Goal: Use online tool/utility: Utilize a website feature to perform a specific function

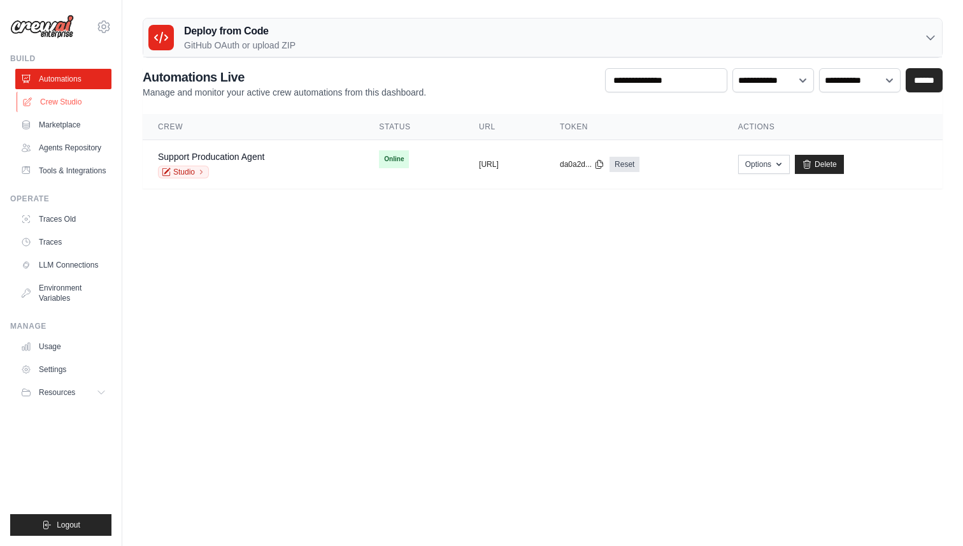
click at [55, 107] on link "Crew Studio" at bounding box center [65, 102] width 96 height 20
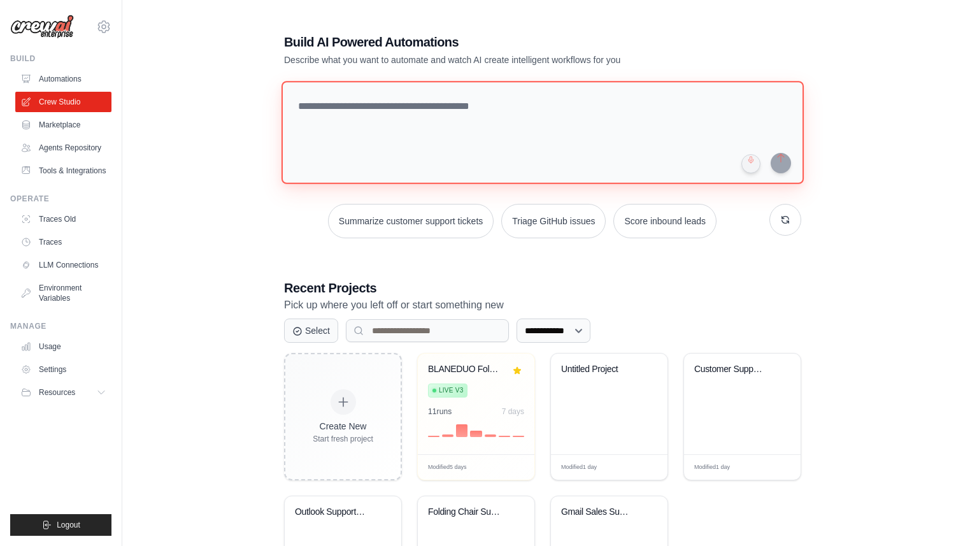
click at [374, 106] on textarea at bounding box center [543, 132] width 522 height 103
paste textarea "**********"
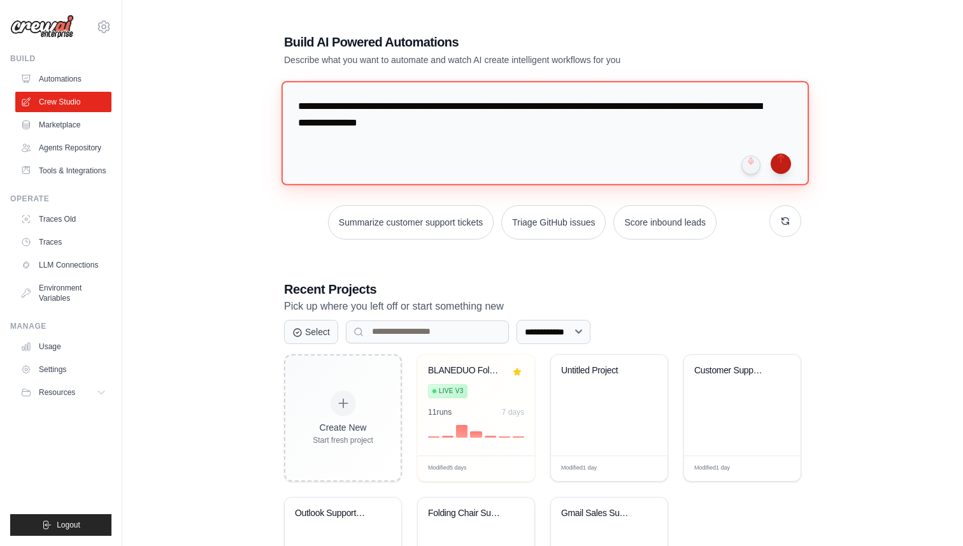
type textarea "**********"
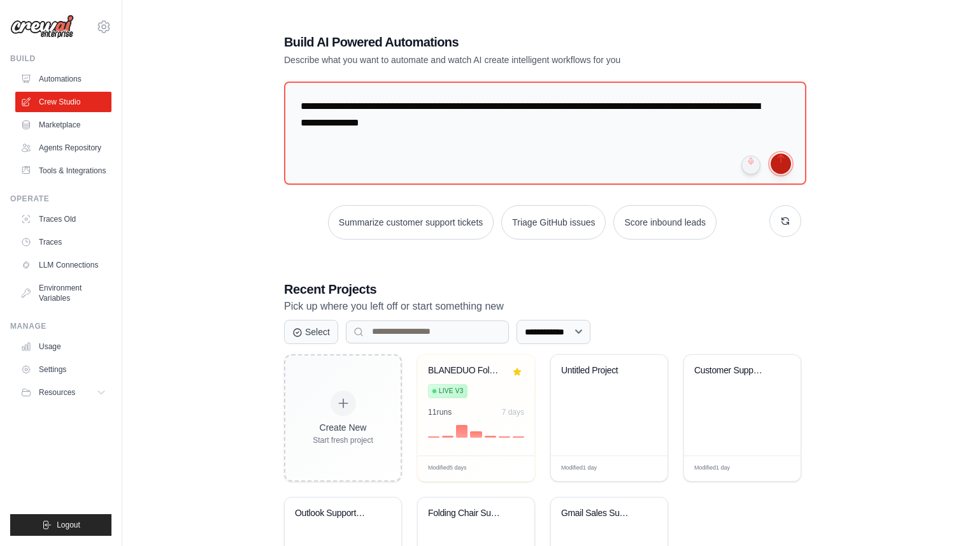
click at [783, 161] on button "submit" at bounding box center [781, 164] width 20 height 20
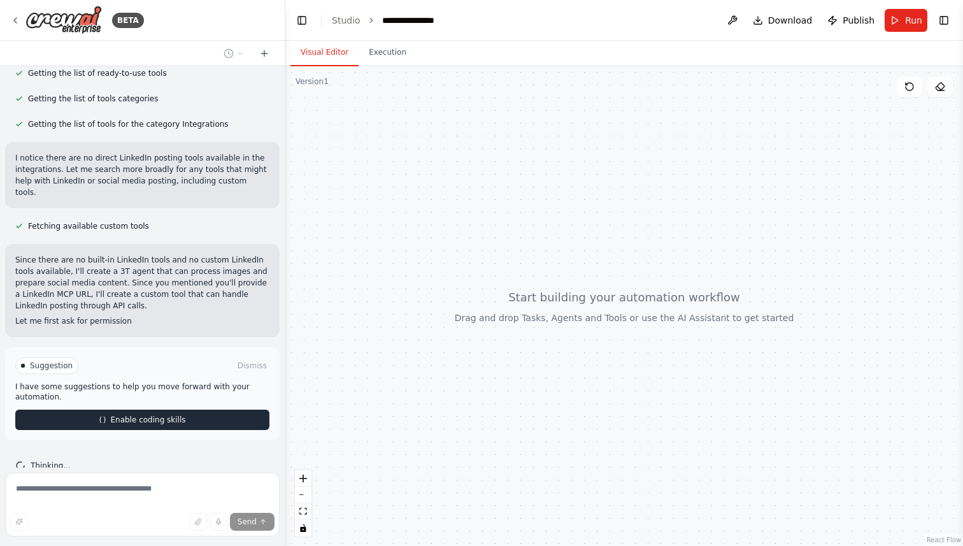
scroll to position [275, 0]
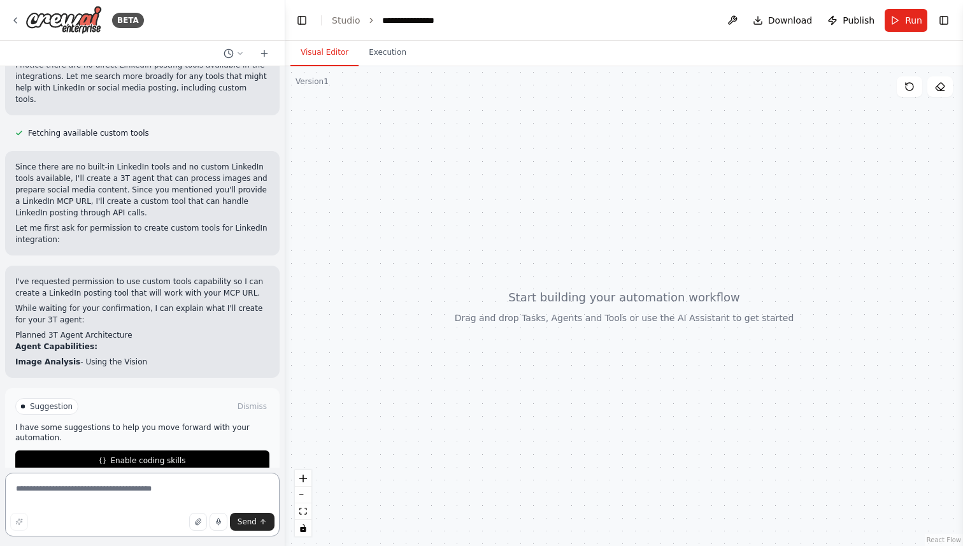
click at [148, 484] on textarea at bounding box center [142, 505] width 275 height 64
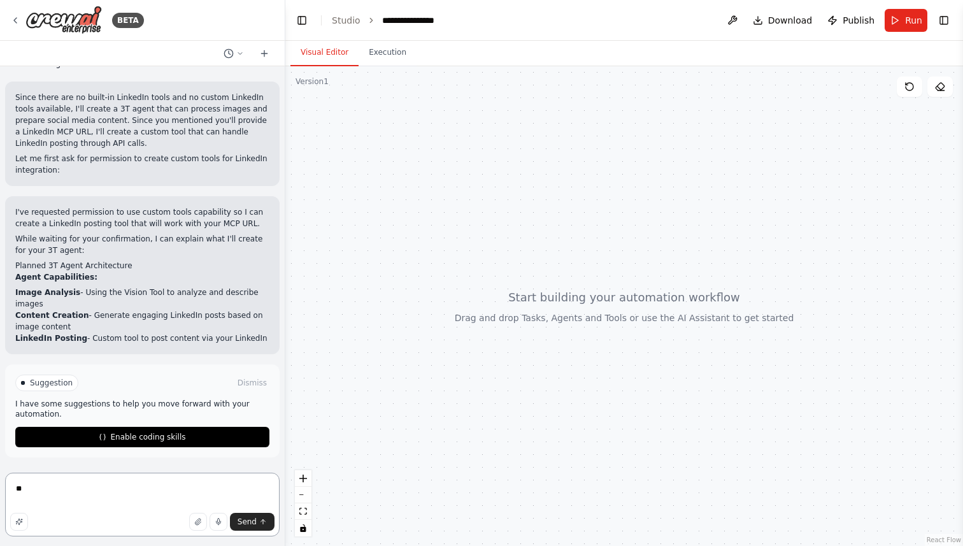
type textarea "*"
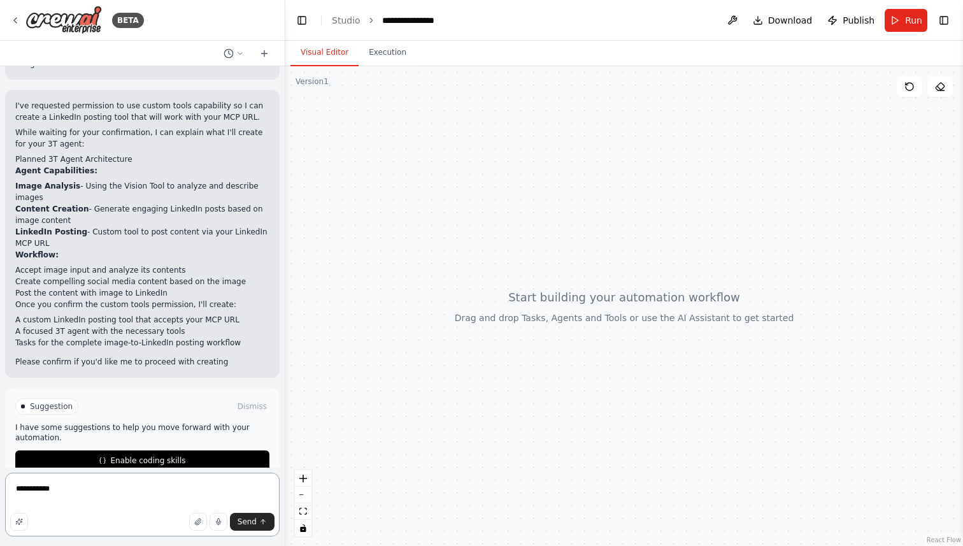
scroll to position [543, 0]
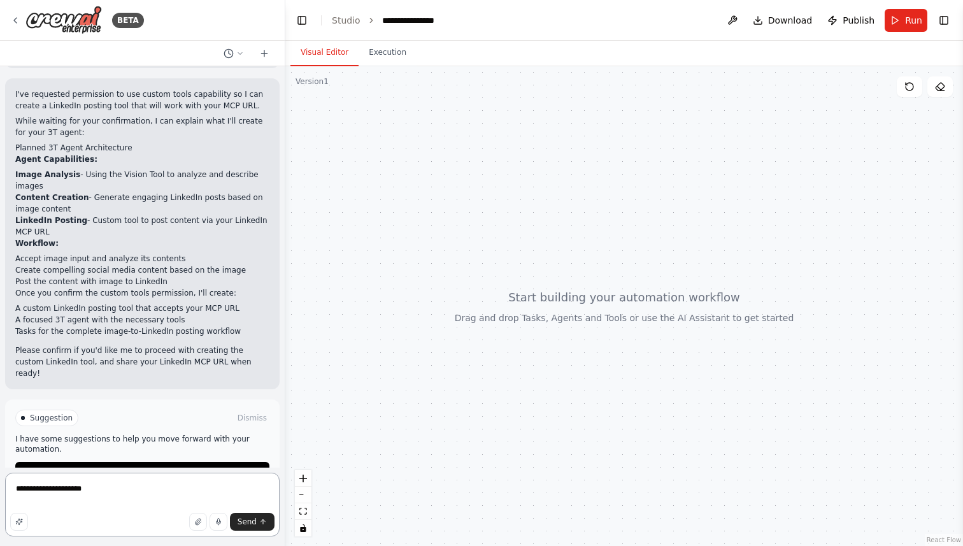
paste textarea "**********"
type textarea "**********"
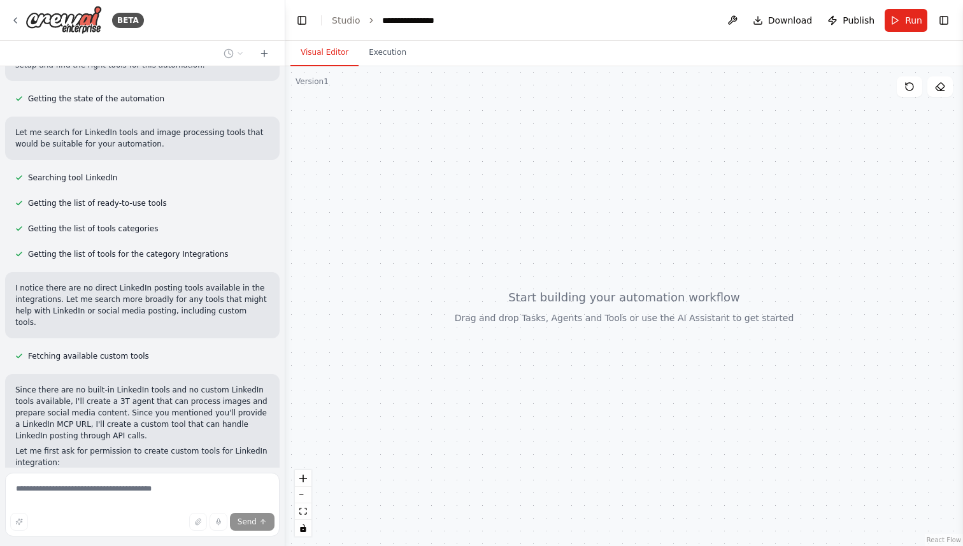
scroll to position [0, 0]
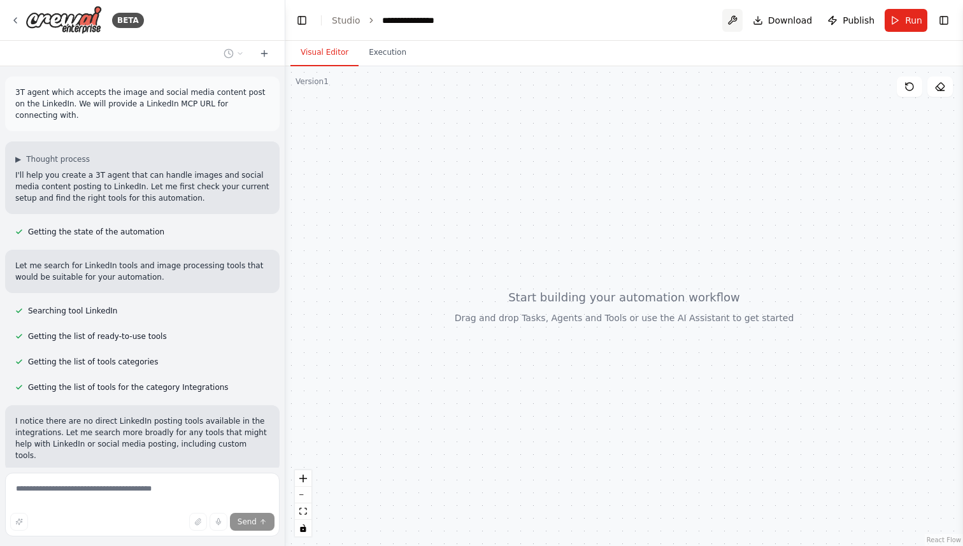
click at [726, 17] on button at bounding box center [733, 20] width 20 height 23
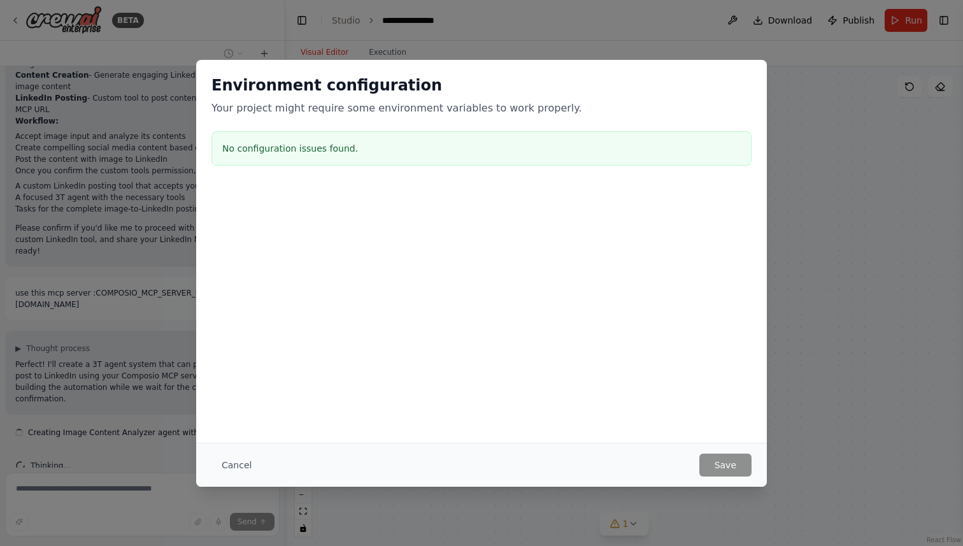
scroll to position [677, 0]
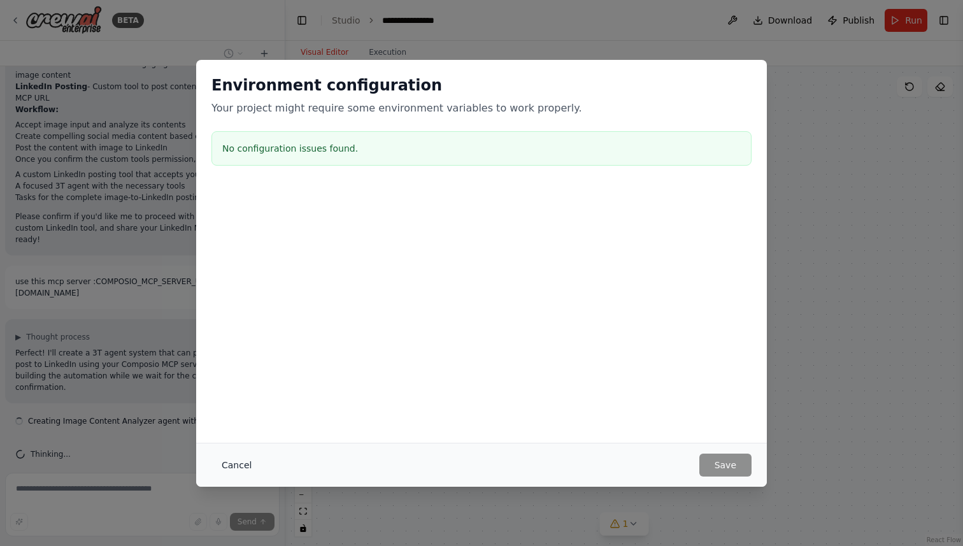
click at [229, 459] on button "Cancel" at bounding box center [237, 465] width 50 height 23
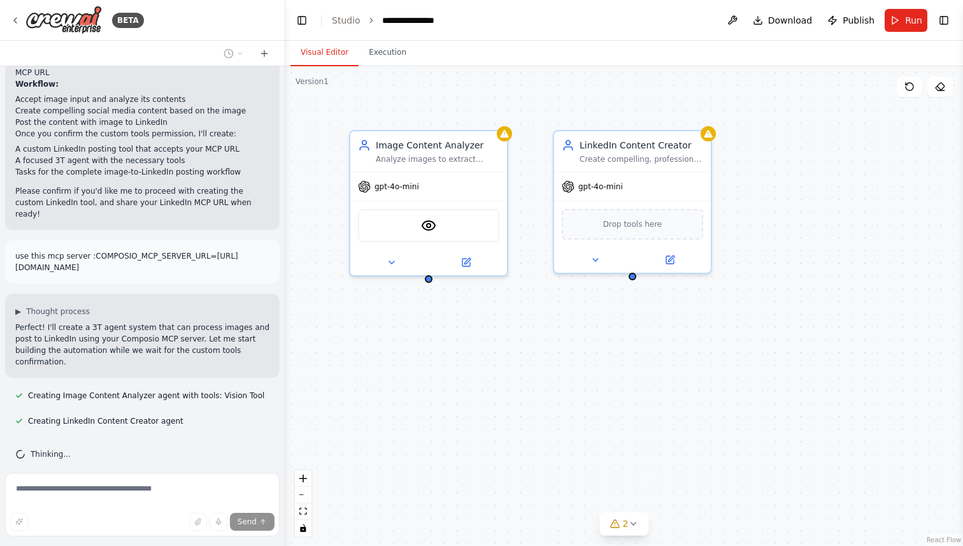
scroll to position [728, 0]
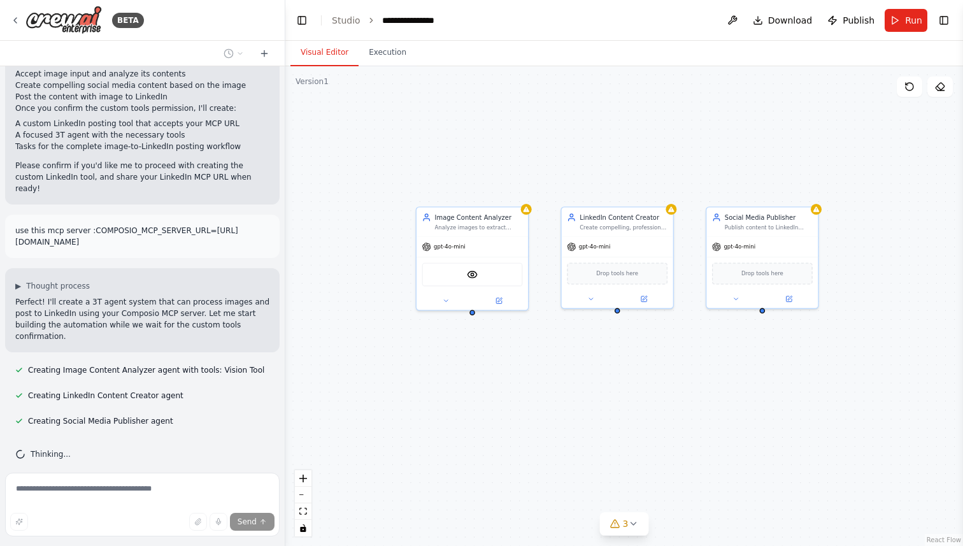
drag, startPoint x: 827, startPoint y: 367, endPoint x: 795, endPoint y: 368, distance: 32.5
click at [795, 368] on div "Image Content Analyzer Analyze images to extract meaningful insights and genera…" at bounding box center [624, 306] width 678 height 480
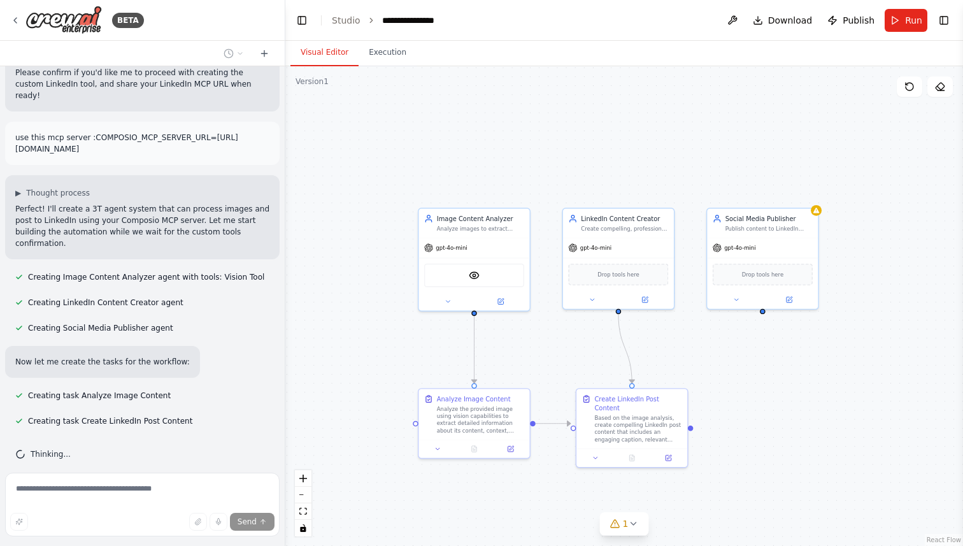
scroll to position [847, 0]
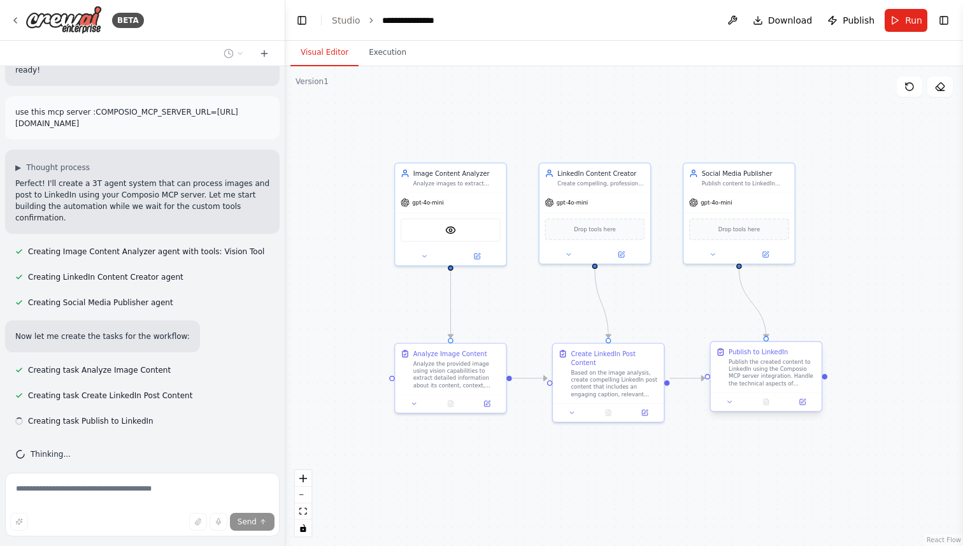
drag, startPoint x: 830, startPoint y: 437, endPoint x: 805, endPoint y: 392, distance: 51.3
click at [805, 392] on div ".deletable-edge-delete-btn { width: 20px; height: 20px; border: 0px solid #ffff…" at bounding box center [624, 306] width 678 height 480
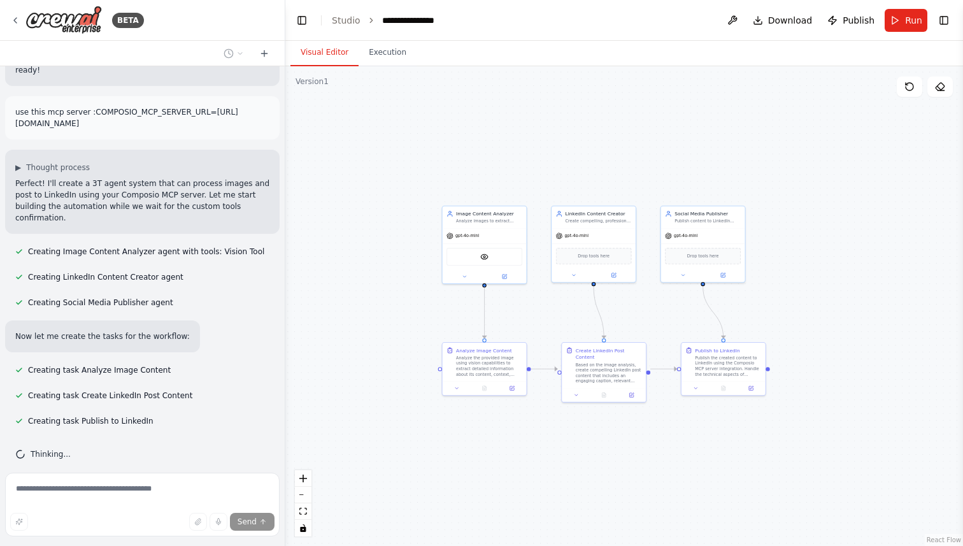
drag, startPoint x: 866, startPoint y: 407, endPoint x: 812, endPoint y: 379, distance: 61.0
click at [812, 379] on div ".deletable-edge-delete-btn { width: 20px; height: 20px; border: 0px solid #ffff…" at bounding box center [624, 306] width 678 height 480
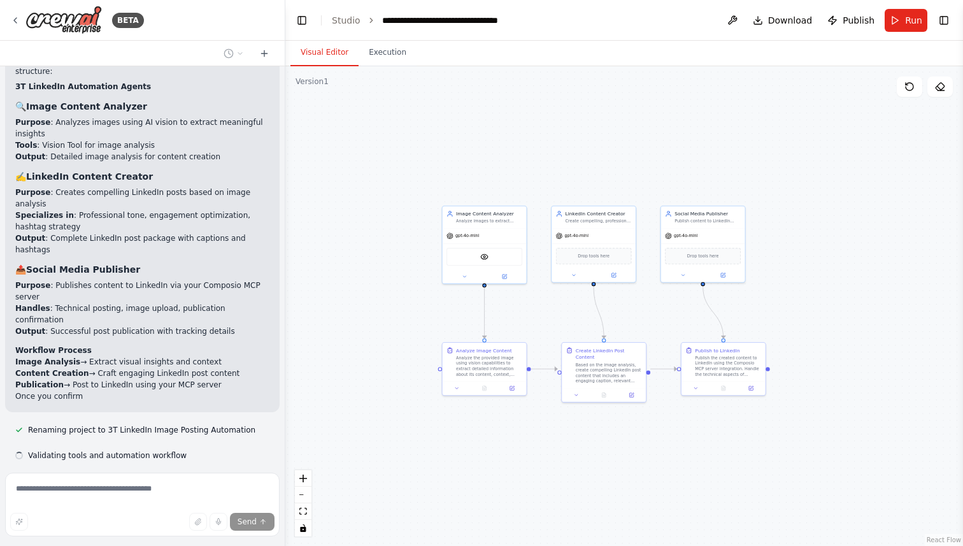
click at [844, 335] on div ".deletable-edge-delete-btn { width: 20px; height: 20px; border: 0px solid #ffff…" at bounding box center [624, 306] width 678 height 480
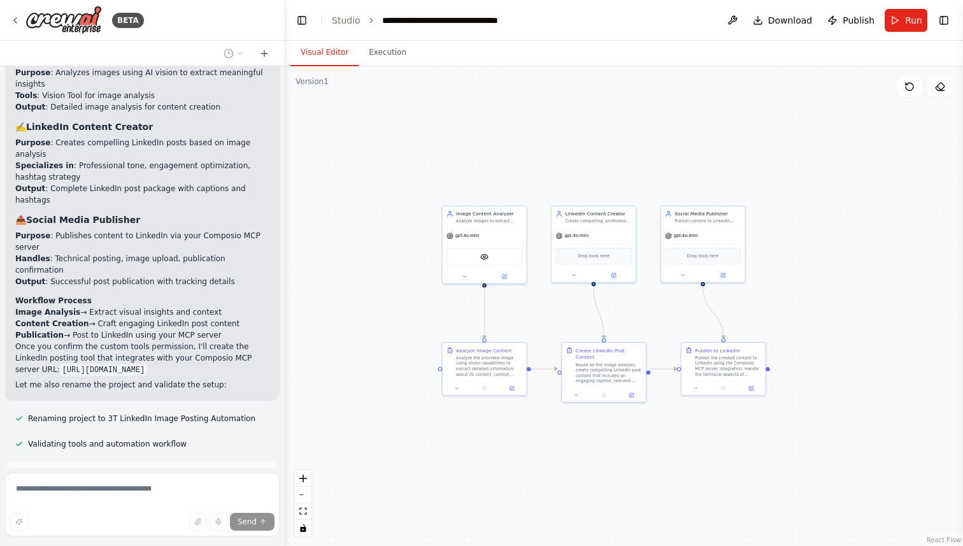
scroll to position [1395, 0]
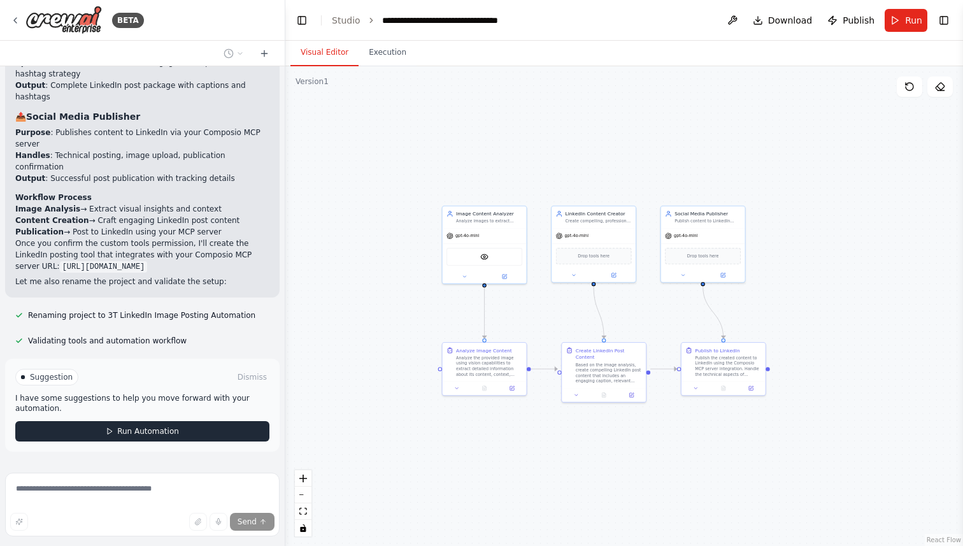
click at [179, 421] on button "Run Automation" at bounding box center [142, 431] width 254 height 20
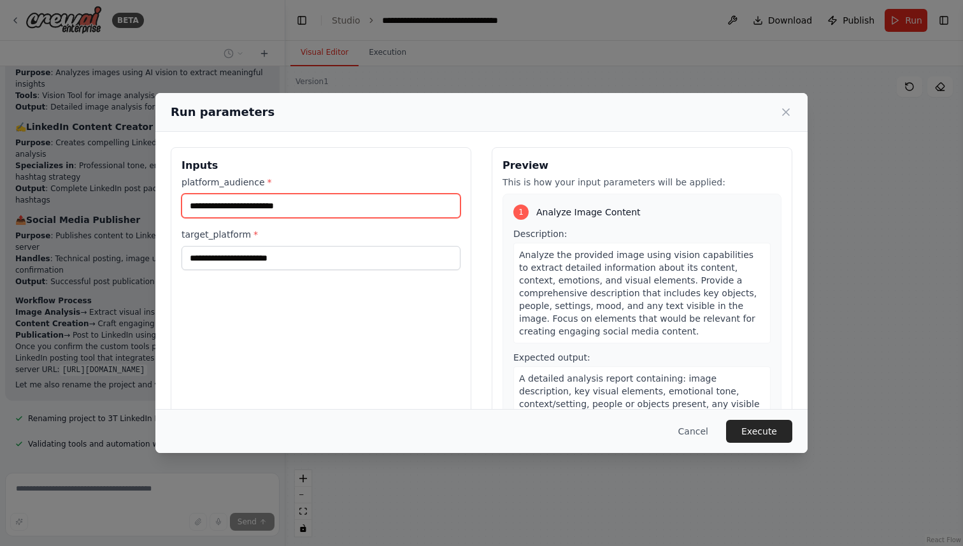
click at [304, 210] on input "platform_audience *" at bounding box center [321, 206] width 279 height 24
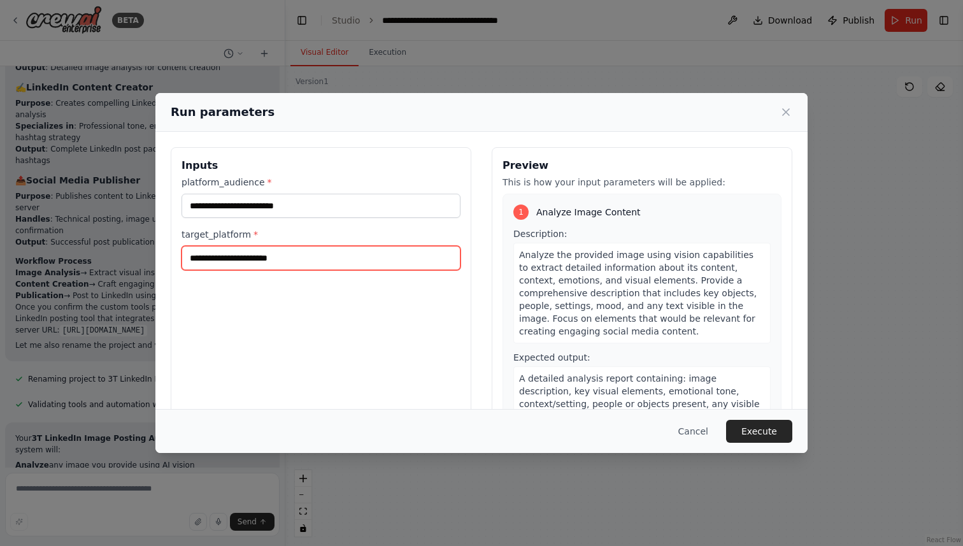
click at [318, 246] on input "target_platform *" at bounding box center [321, 258] width 279 height 24
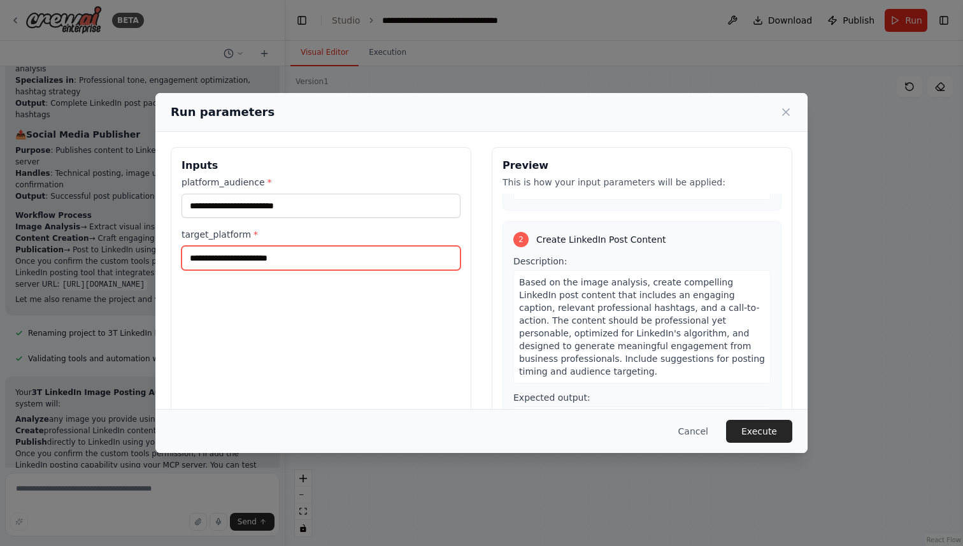
scroll to position [354, 0]
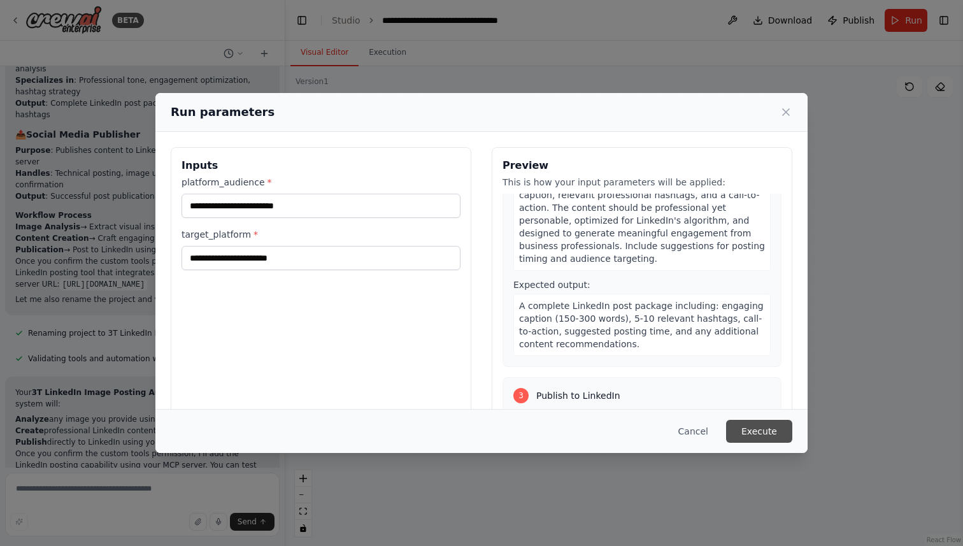
click at [772, 434] on button "Execute" at bounding box center [759, 431] width 66 height 23
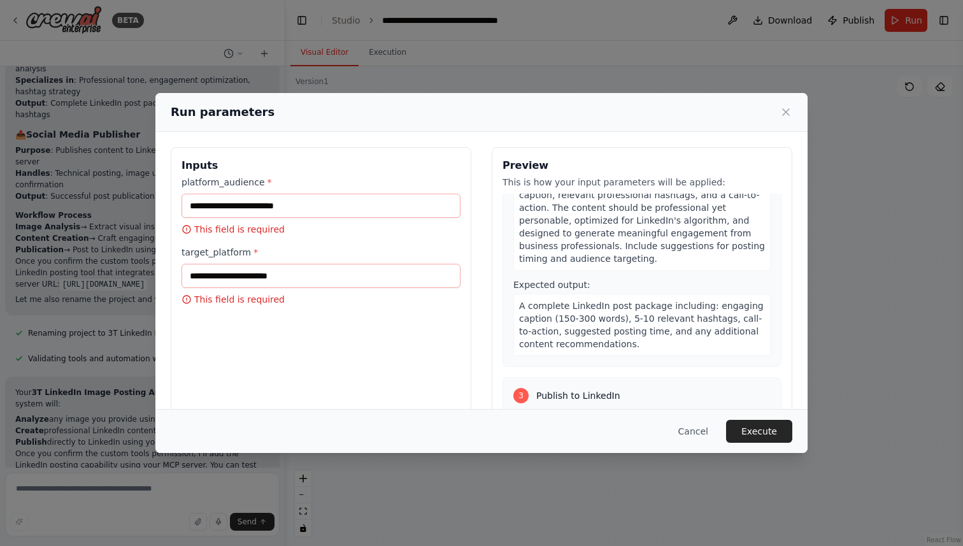
scroll to position [488, 0]
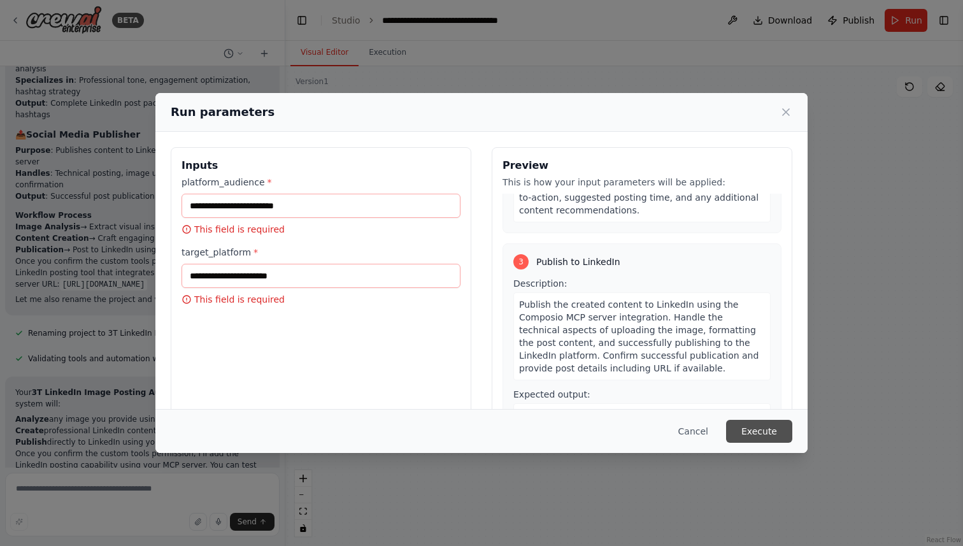
click at [758, 438] on button "Execute" at bounding box center [759, 431] width 66 height 23
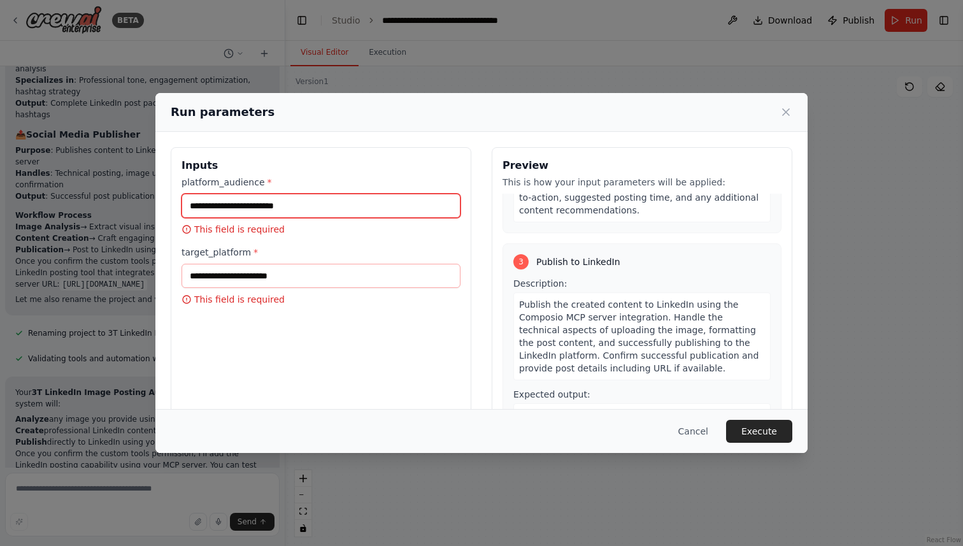
click at [249, 205] on input "platform_audience *" at bounding box center [321, 206] width 279 height 24
type input "****"
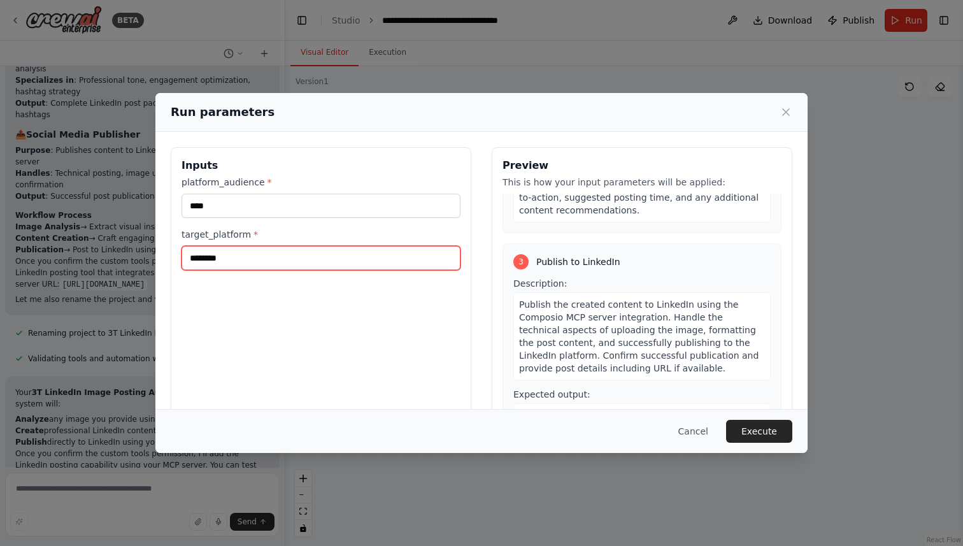
click at [269, 250] on input "*******" at bounding box center [321, 258] width 279 height 24
type input "*******"
click at [293, 337] on div "Inputs platform_audience * **** target_platform * *******" at bounding box center [321, 298] width 301 height 302
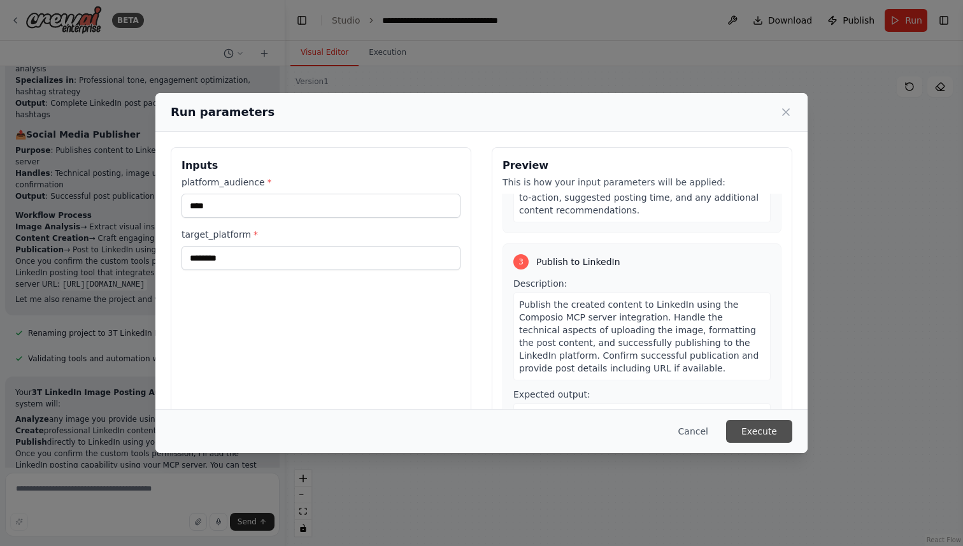
click at [770, 428] on button "Execute" at bounding box center [759, 431] width 66 height 23
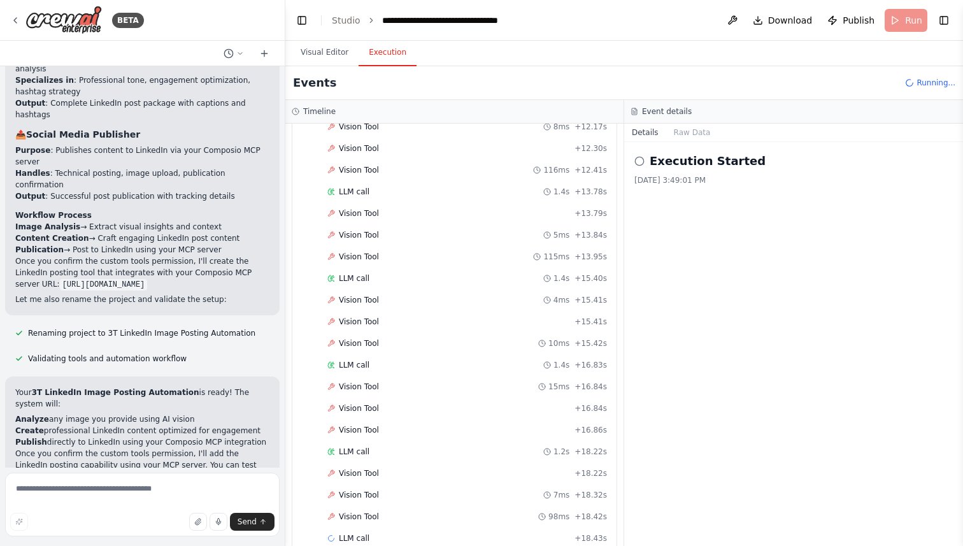
scroll to position [746, 0]
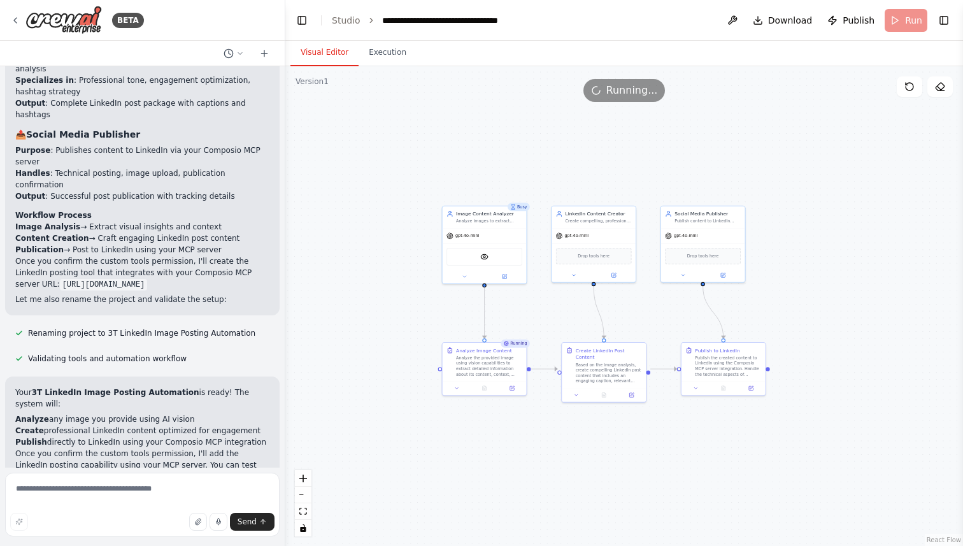
click at [326, 55] on button "Visual Editor" at bounding box center [325, 53] width 68 height 27
click at [802, 193] on div ".deletable-edge-delete-btn { width: 20px; height: 20px; border: 0px solid #ffff…" at bounding box center [624, 306] width 678 height 480
click at [910, 89] on icon at bounding box center [910, 87] width 10 height 10
click at [401, 50] on button "Execution" at bounding box center [388, 53] width 58 height 27
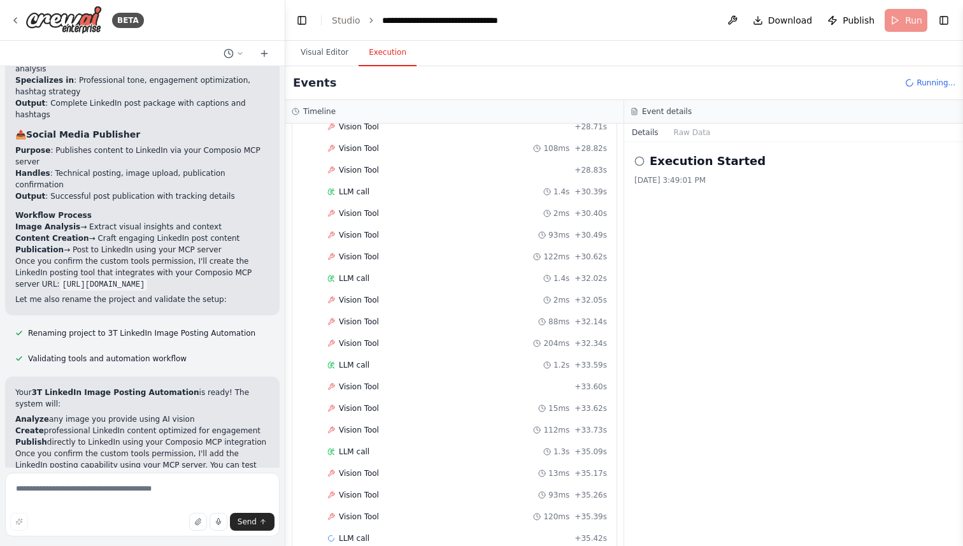
scroll to position [1699, 0]
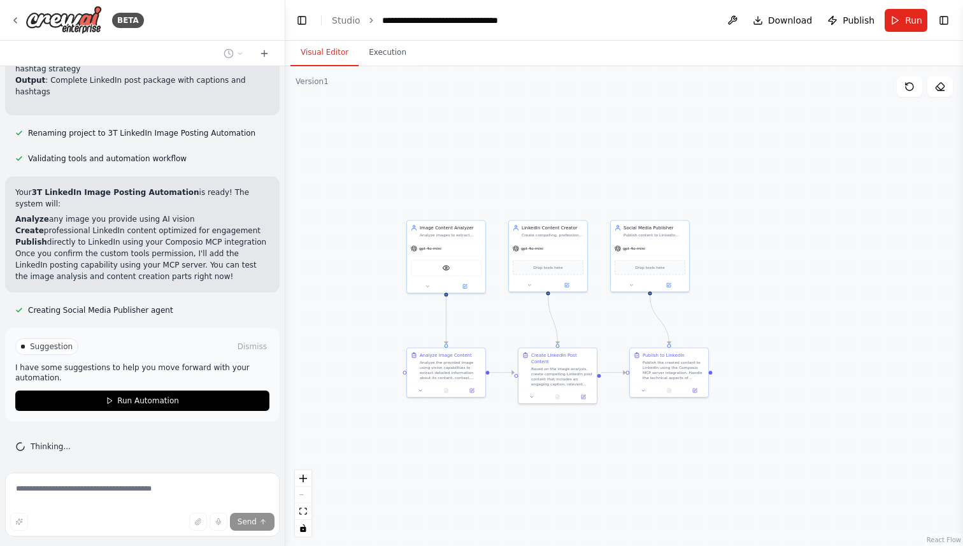
drag, startPoint x: 726, startPoint y: 299, endPoint x: 805, endPoint y: 299, distance: 79.0
click at [805, 299] on div ".deletable-edge-delete-btn { width: 20px; height: 20px; border: 0px solid #ffff…" at bounding box center [624, 306] width 678 height 480
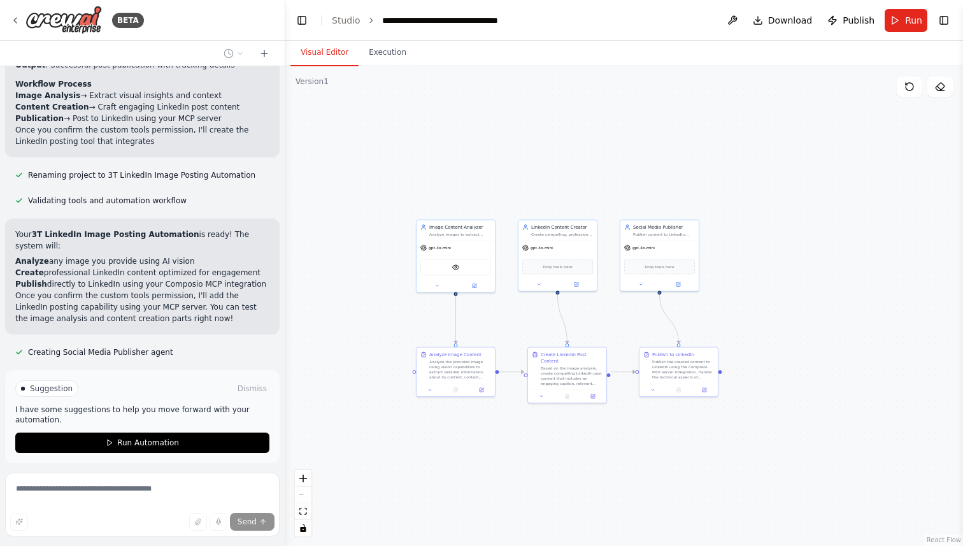
scroll to position [1546, 0]
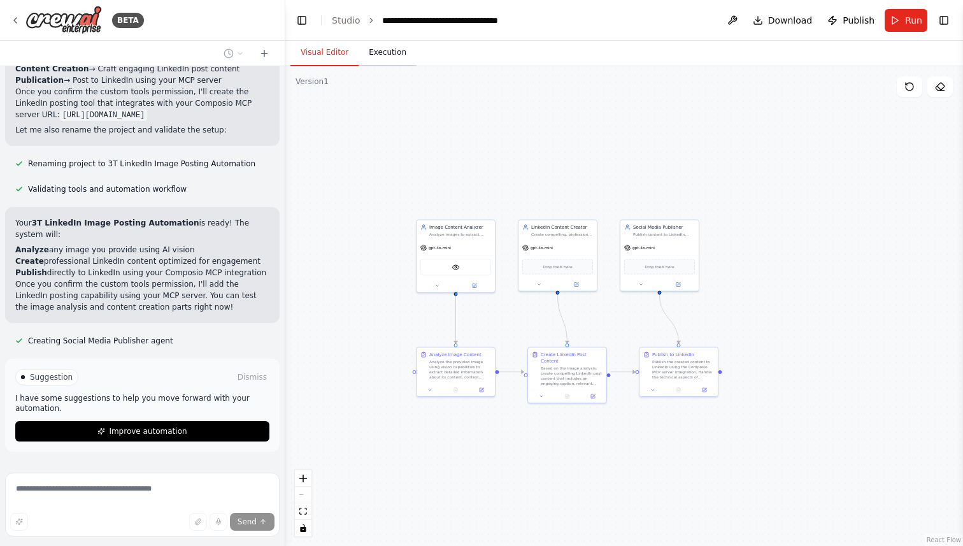
click at [385, 47] on button "Execution" at bounding box center [388, 53] width 58 height 27
click at [329, 62] on button "Visual Editor" at bounding box center [325, 53] width 68 height 27
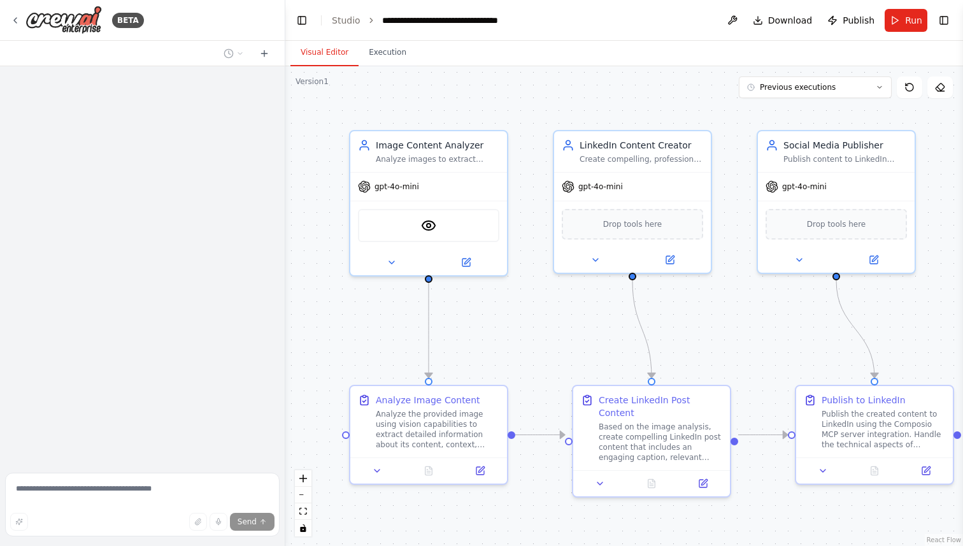
scroll to position [536, 0]
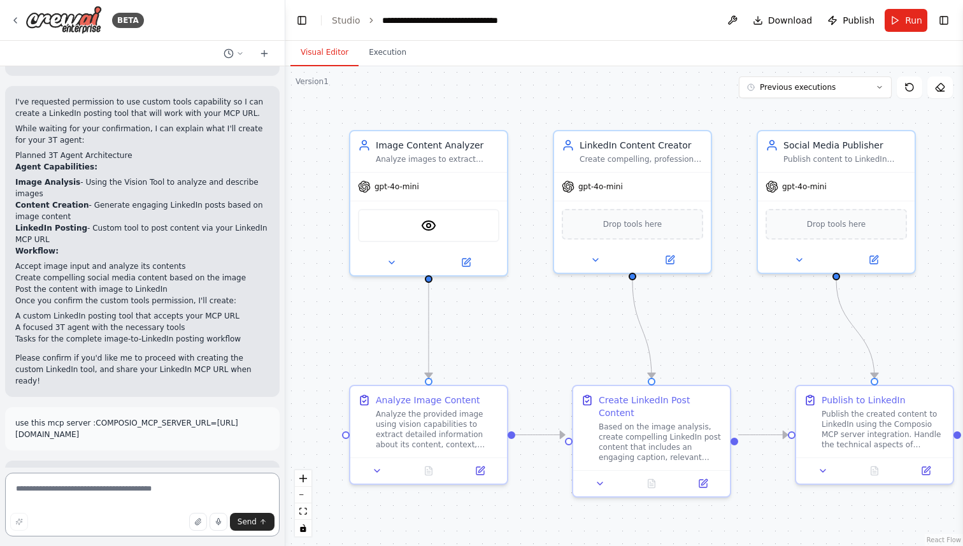
click at [73, 489] on textarea at bounding box center [142, 505] width 275 height 64
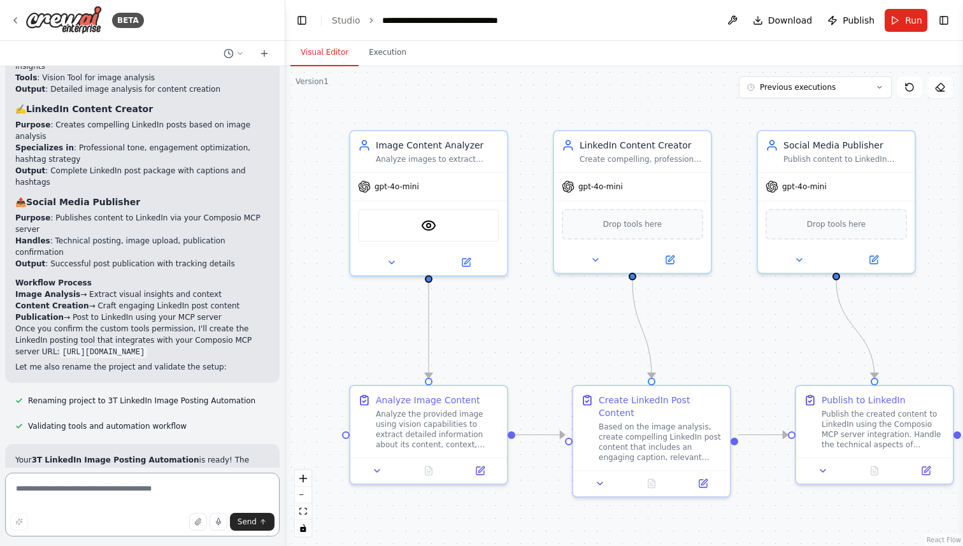
scroll to position [1377, 0]
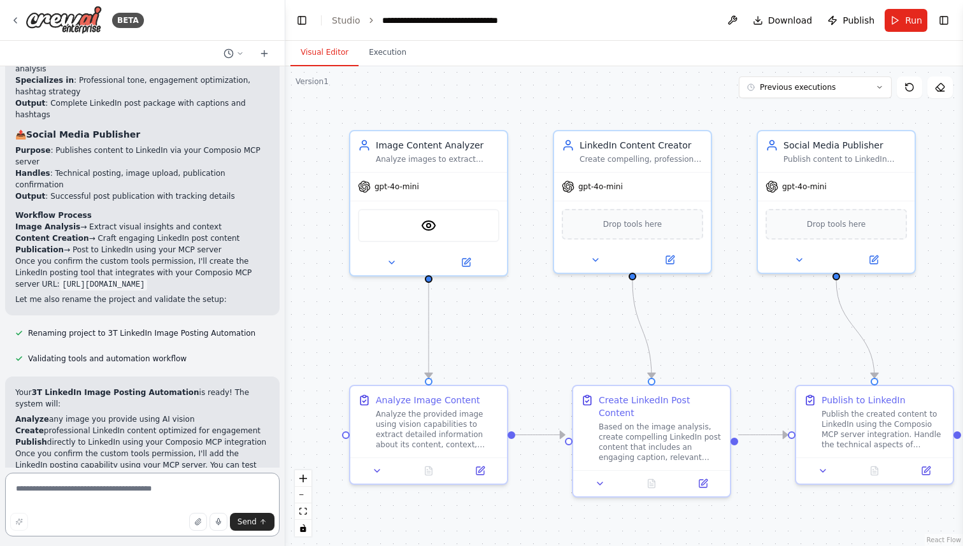
click at [89, 500] on textarea at bounding box center [142, 505] width 275 height 64
type textarea "*********"
paste textarea "**********"
type textarea "**********"
click at [628, 226] on span "Drop tools here" at bounding box center [632, 221] width 59 height 13
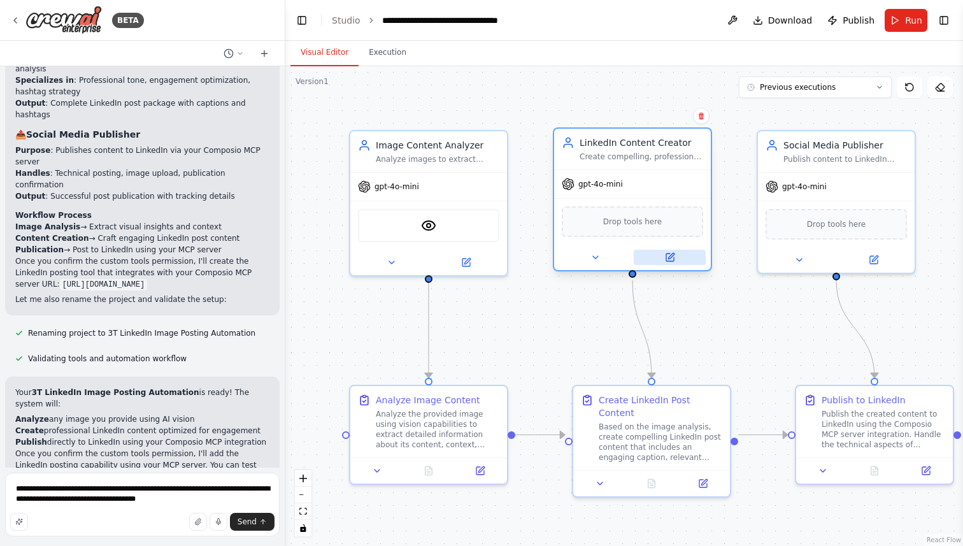
click at [668, 255] on icon at bounding box center [670, 258] width 8 height 8
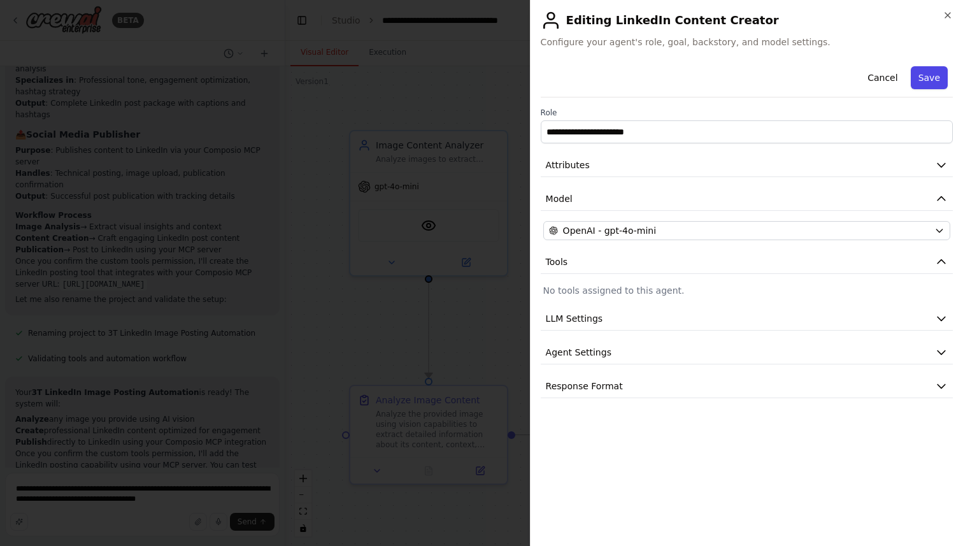
click at [931, 78] on button "Save" at bounding box center [929, 77] width 37 height 23
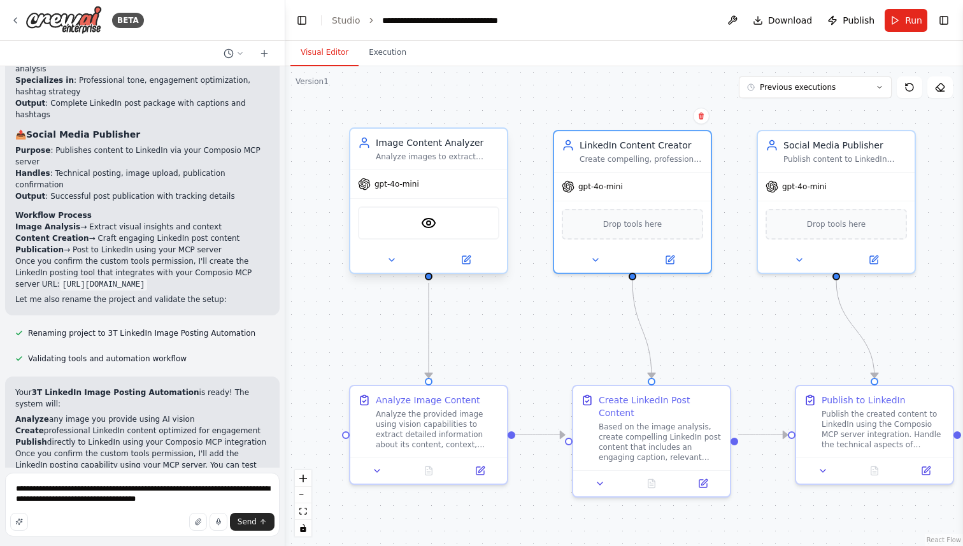
click at [438, 224] on div "VisionTool" at bounding box center [428, 222] width 141 height 33
click at [791, 91] on span "Previous executions" at bounding box center [798, 87] width 76 height 10
click at [844, 99] on div ".deletable-edge-delete-btn { width: 20px; height: 20px; border: 0px solid #ffff…" at bounding box center [624, 306] width 678 height 480
click at [255, 525] on span "Send" at bounding box center [247, 522] width 19 height 10
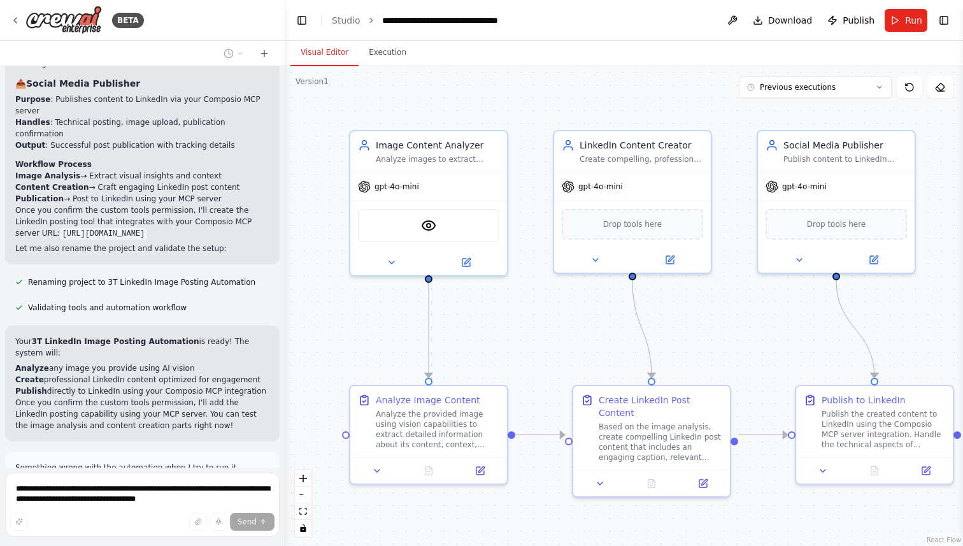
scroll to position [1492, 0]
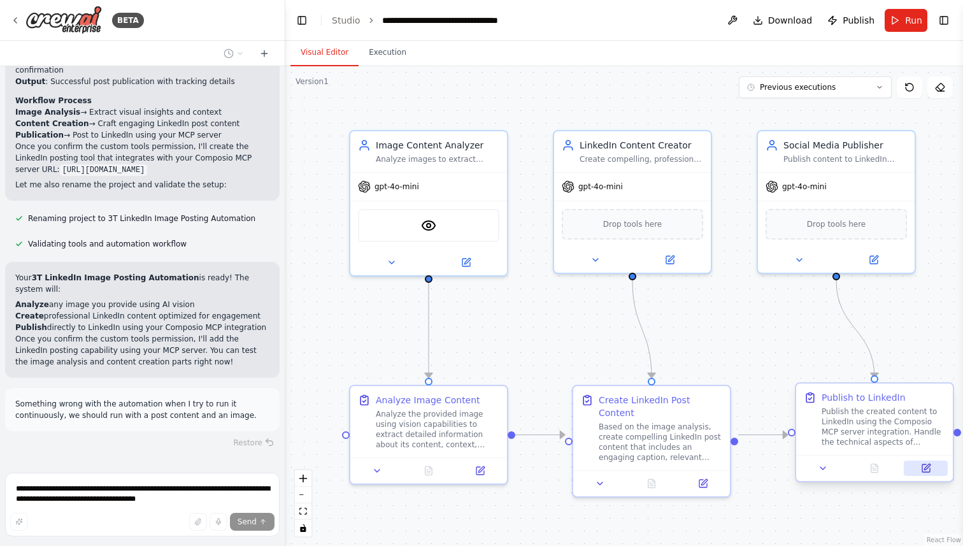
click at [935, 470] on button at bounding box center [926, 468] width 44 height 15
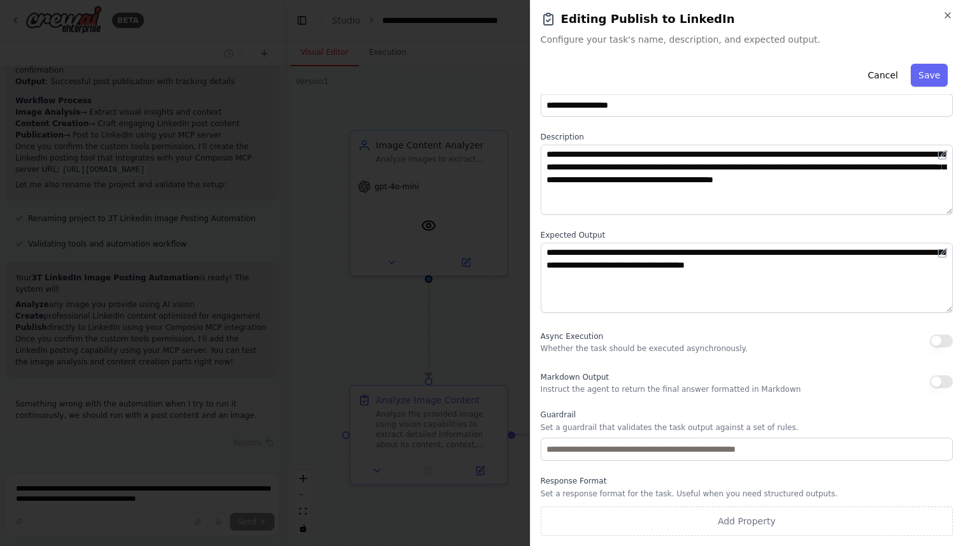
scroll to position [0, 0]
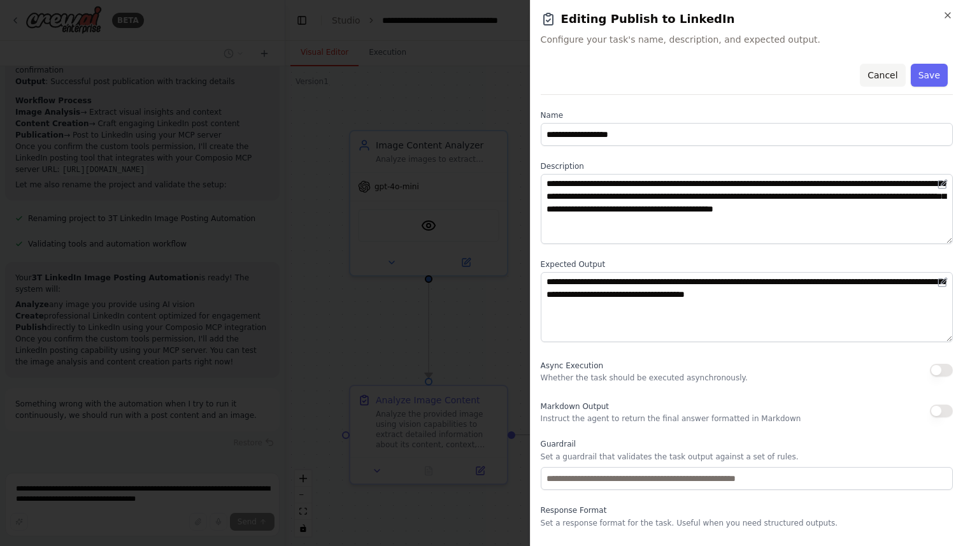
click at [871, 77] on button "Cancel" at bounding box center [882, 75] width 45 height 23
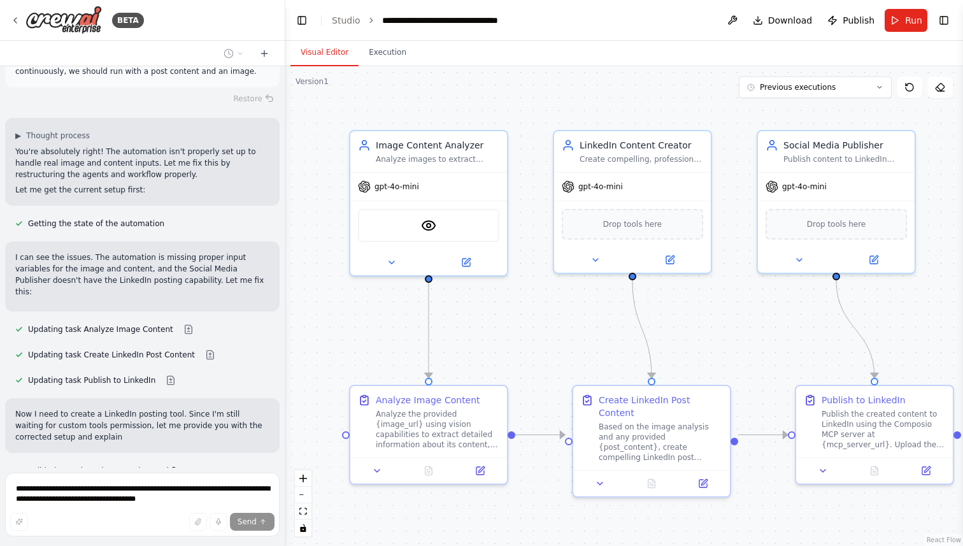
scroll to position [1862, 0]
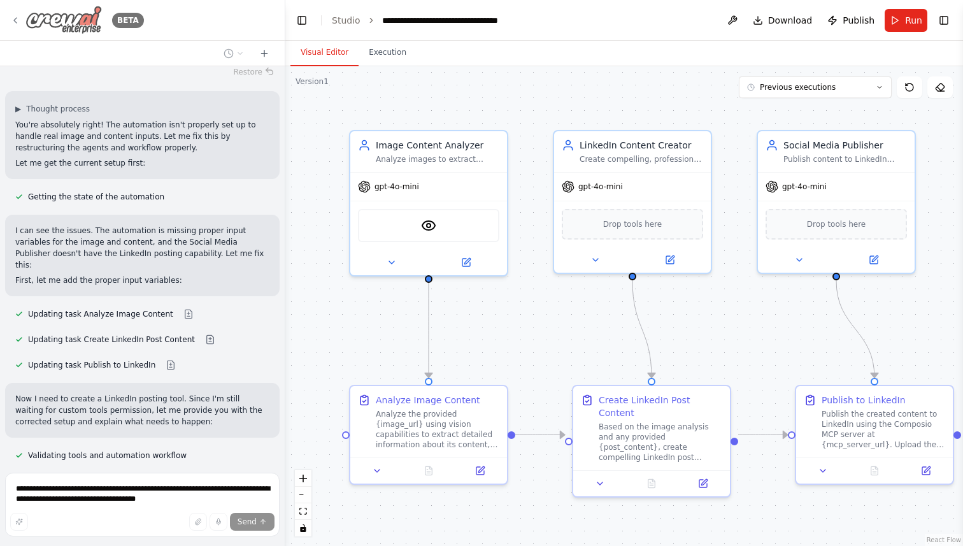
click at [21, 20] on div "BETA" at bounding box center [77, 20] width 134 height 29
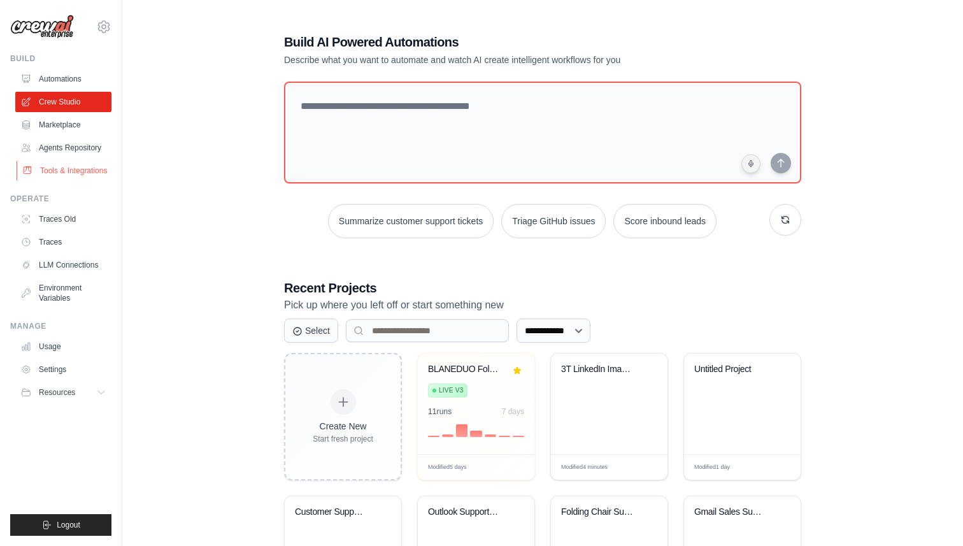
click at [69, 171] on link "Tools & Integrations" at bounding box center [65, 171] width 96 height 20
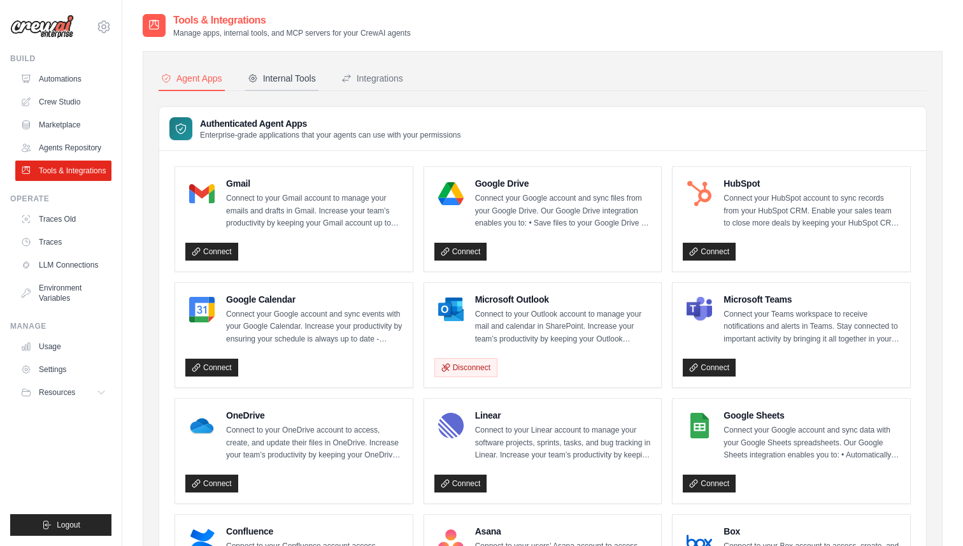
click at [287, 83] on div "Internal Tools" at bounding box center [282, 78] width 68 height 13
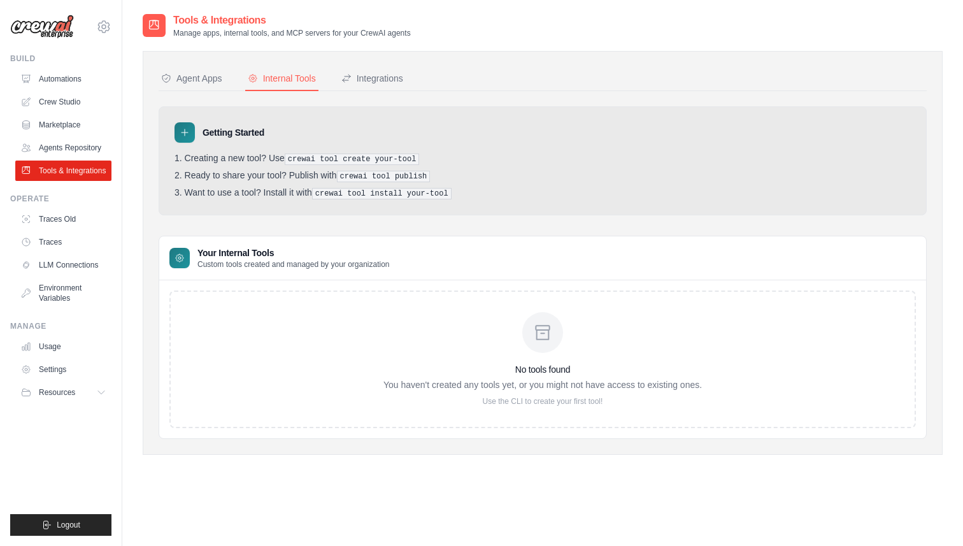
click at [540, 327] on icon at bounding box center [543, 332] width 20 height 20
click at [380, 90] on button "Integrations" at bounding box center [372, 79] width 67 height 24
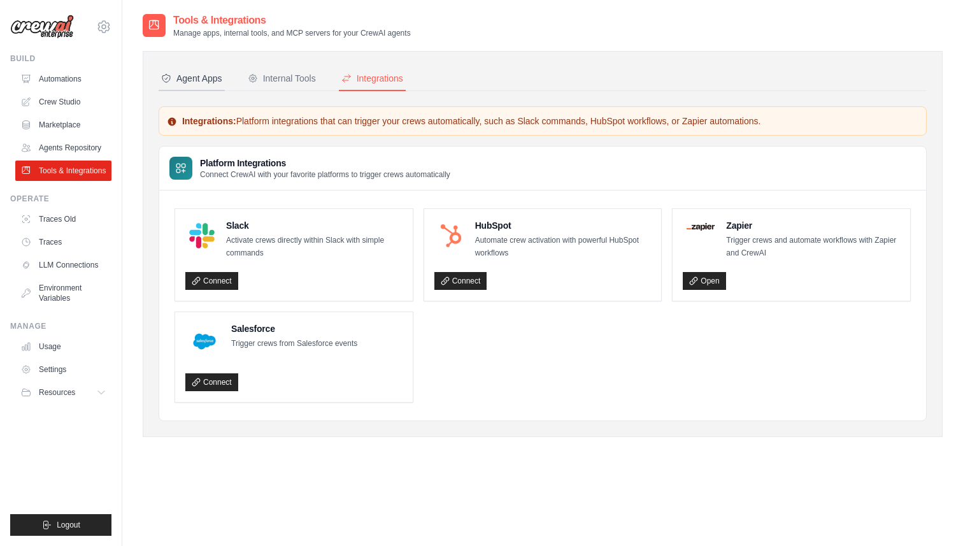
click at [202, 73] on div "Agent Apps" at bounding box center [191, 78] width 61 height 13
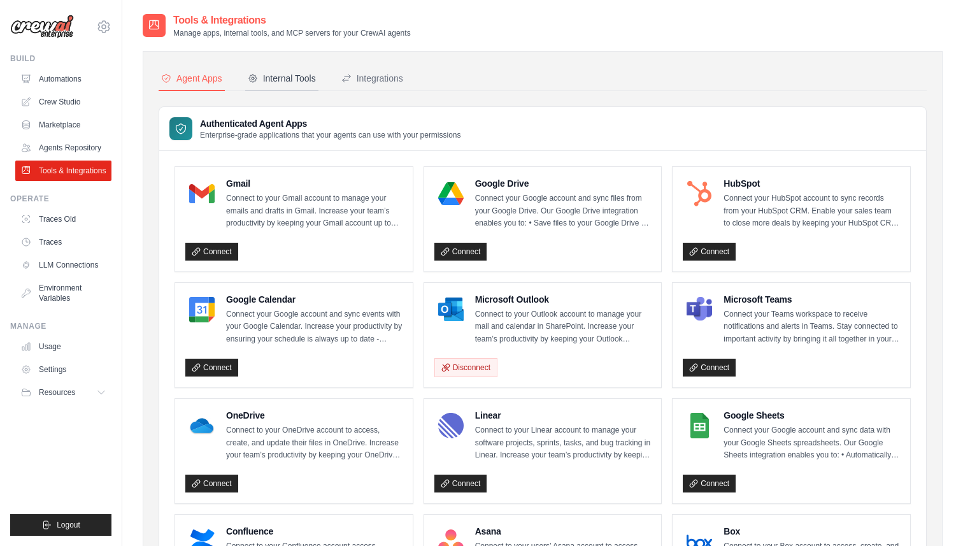
click at [258, 77] on icon at bounding box center [253, 78] width 10 height 10
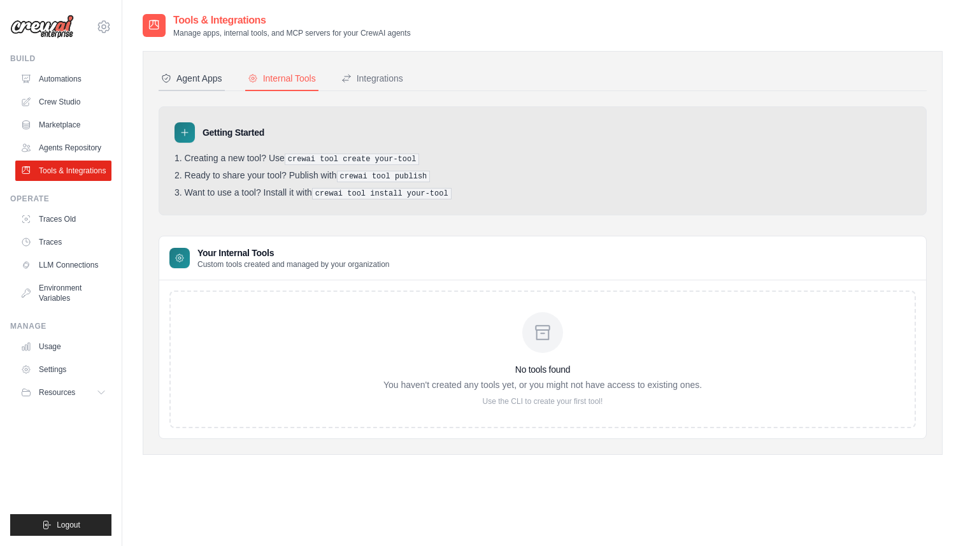
click at [204, 82] on div "Agent Apps" at bounding box center [191, 78] width 61 height 13
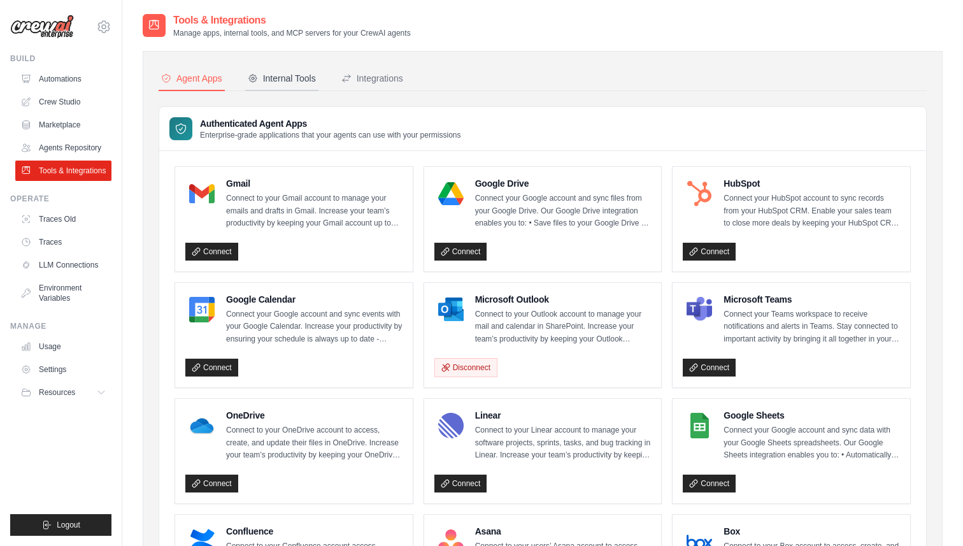
click at [277, 81] on div "Internal Tools" at bounding box center [282, 78] width 68 height 13
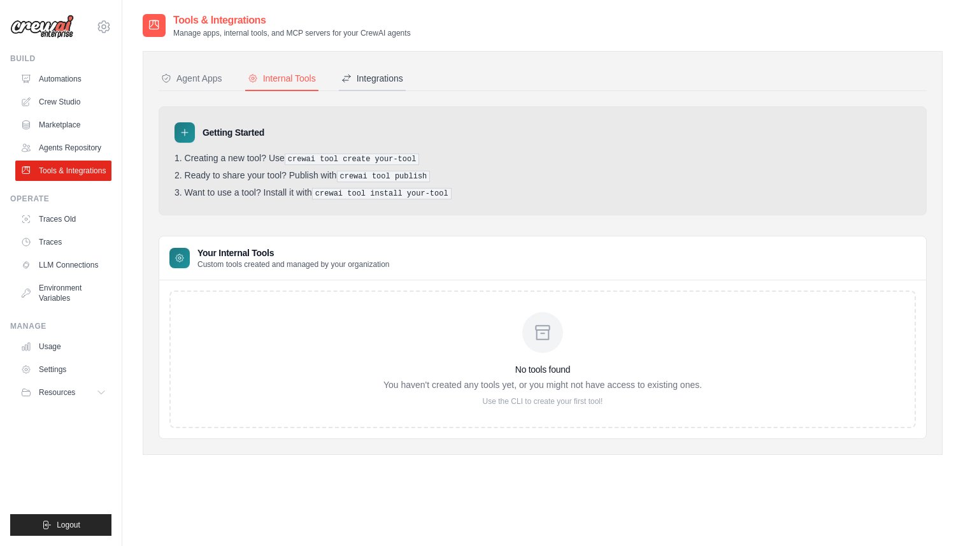
click at [394, 82] on div "Integrations" at bounding box center [373, 78] width 62 height 13
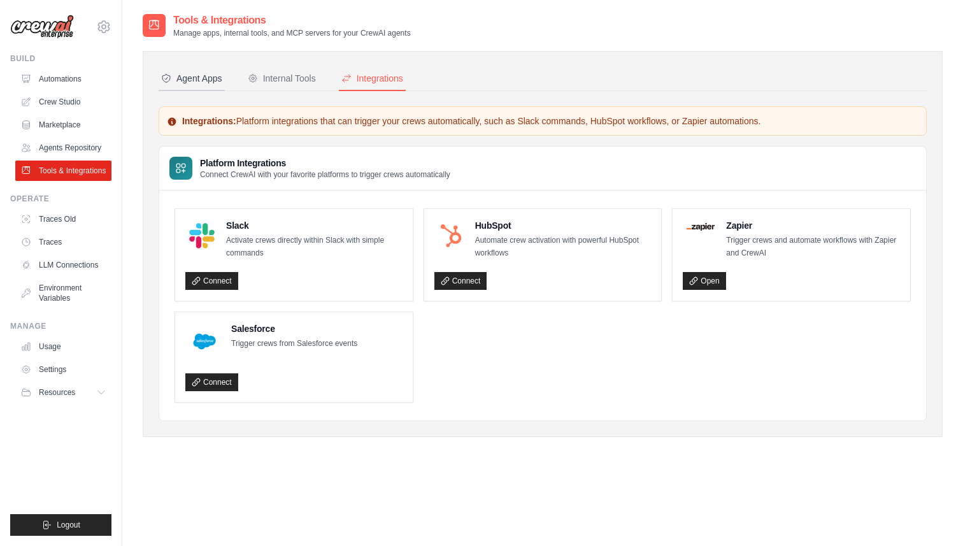
click at [181, 75] on div "Agent Apps" at bounding box center [191, 78] width 61 height 13
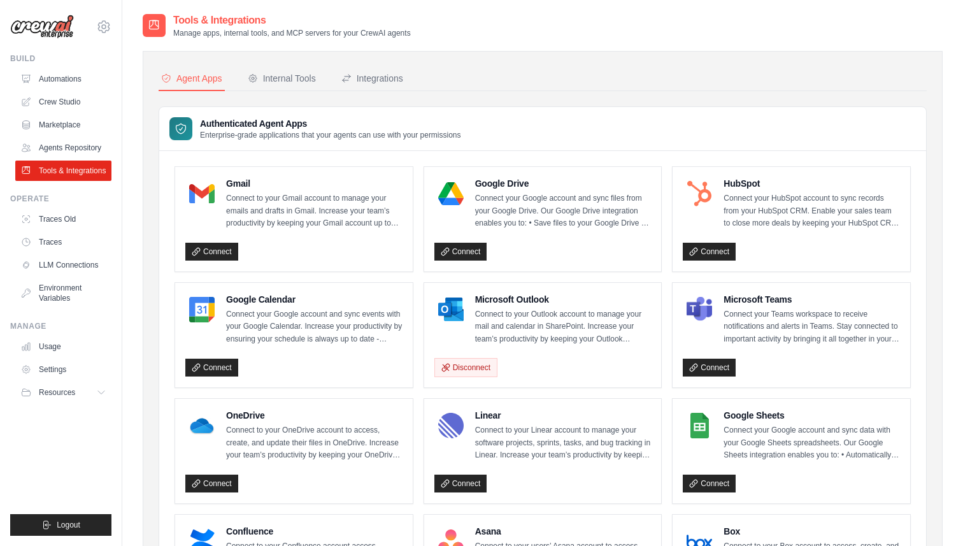
click at [58, 331] on div "Manage" at bounding box center [60, 326] width 101 height 10
click at [57, 306] on link "Environment Variables" at bounding box center [65, 293] width 96 height 31
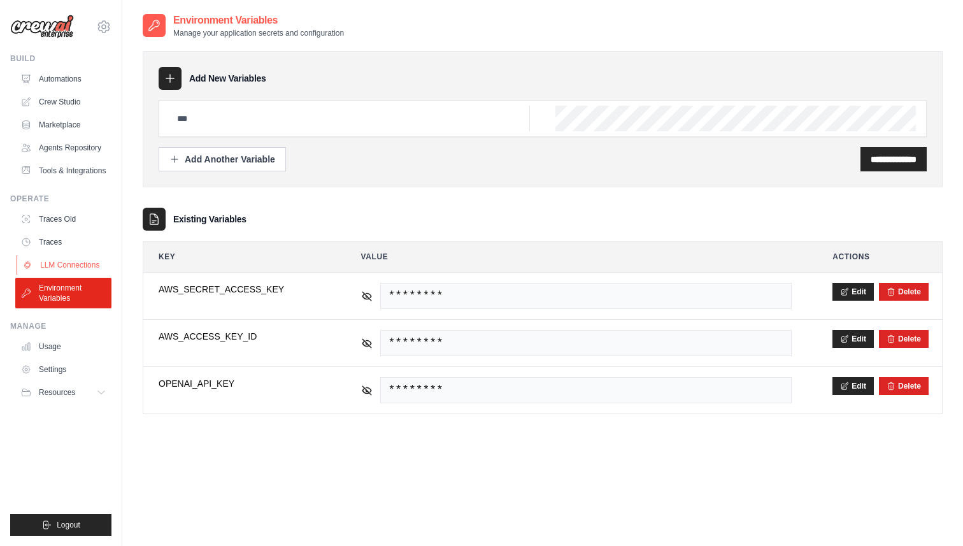
click at [65, 275] on link "LLM Connections" at bounding box center [65, 265] width 96 height 20
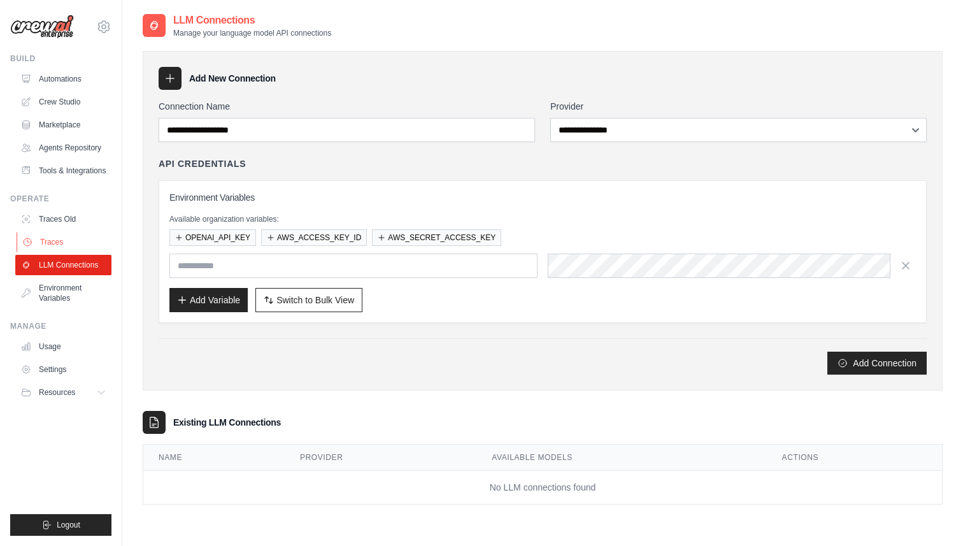
click at [62, 249] on link "Traces" at bounding box center [65, 242] width 96 height 20
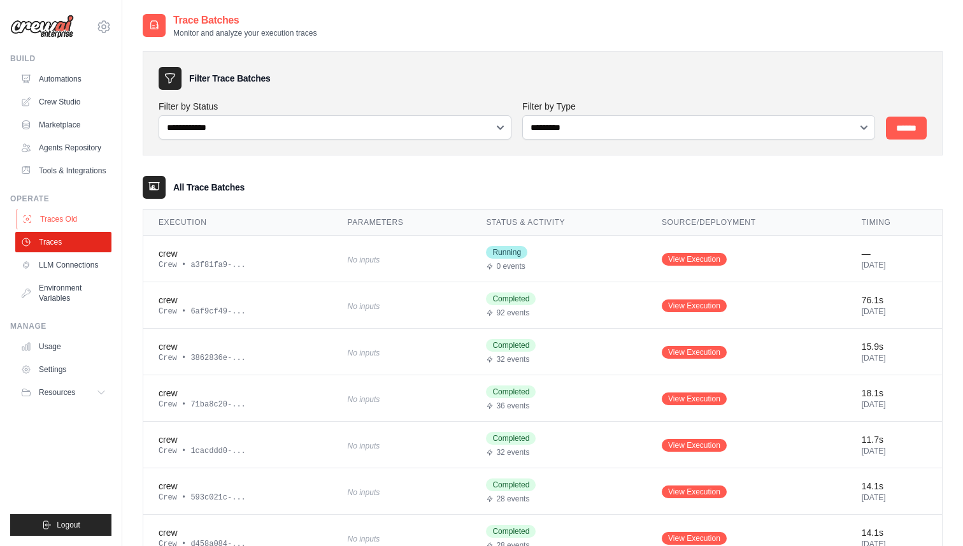
click at [62, 229] on link "Traces Old" at bounding box center [65, 219] width 96 height 20
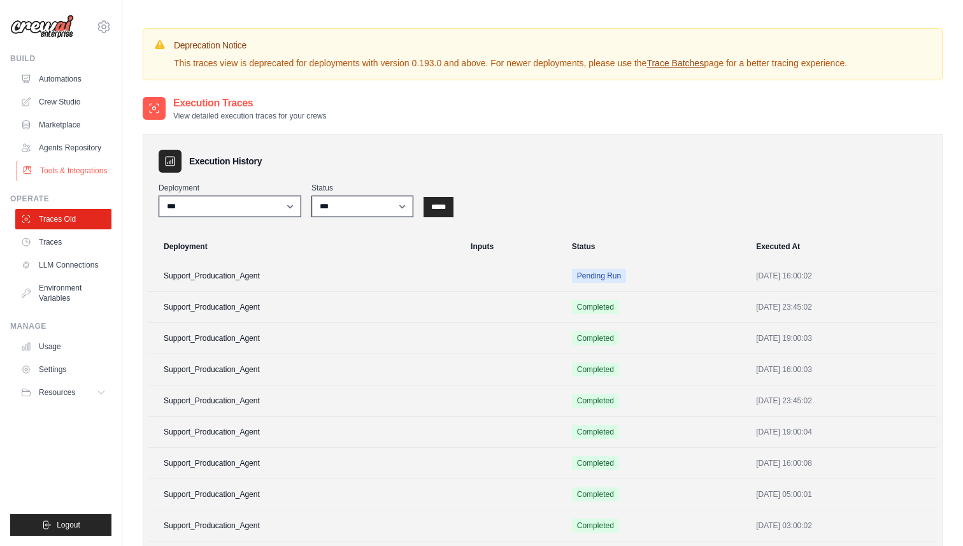
click at [62, 173] on link "Tools & Integrations" at bounding box center [65, 171] width 96 height 20
